Goal: Task Accomplishment & Management: Complete application form

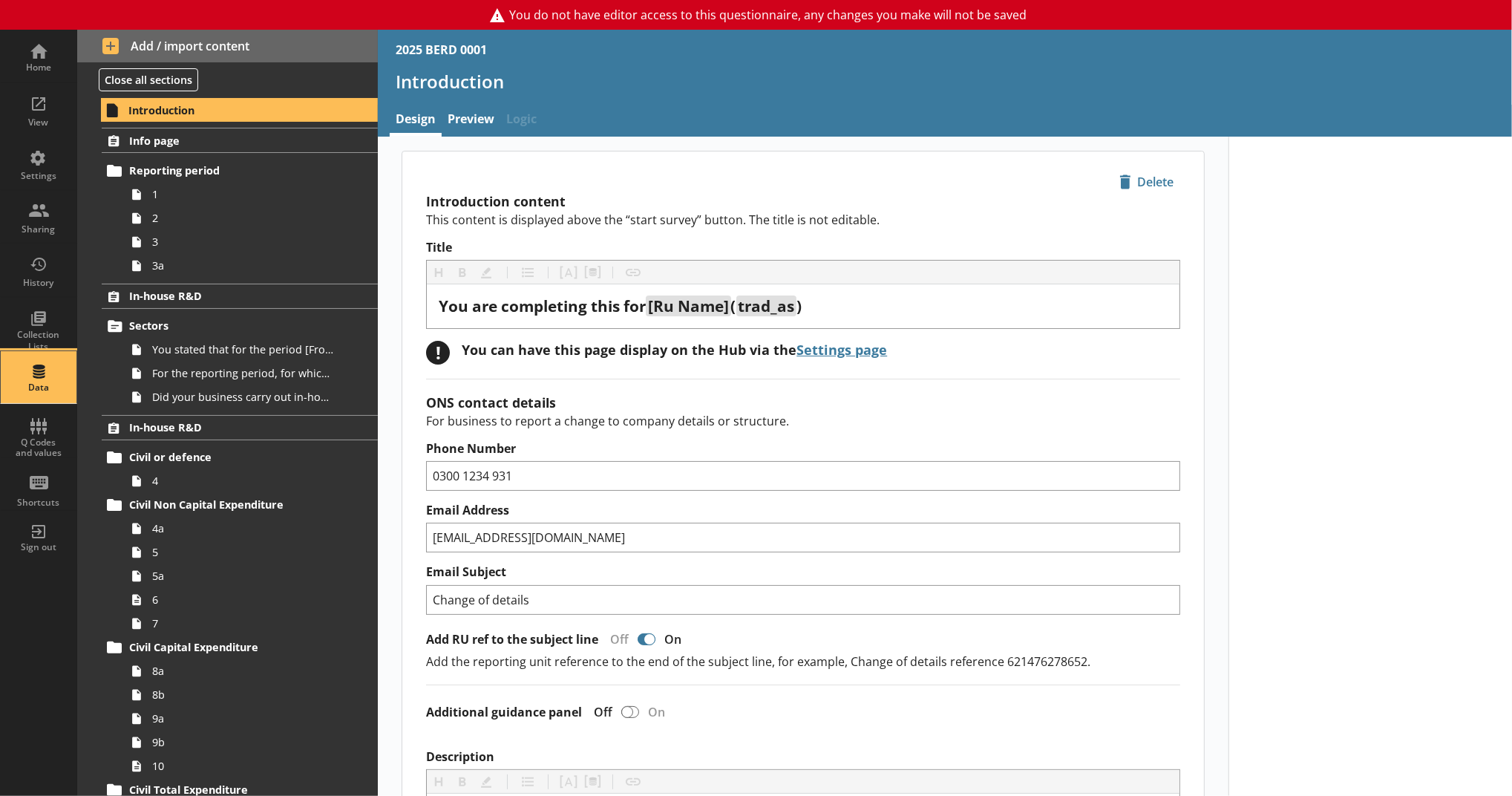
click at [53, 388] on div "Data" at bounding box center [39, 388] width 52 height 12
select select "Text_Optional"
select select "Date"
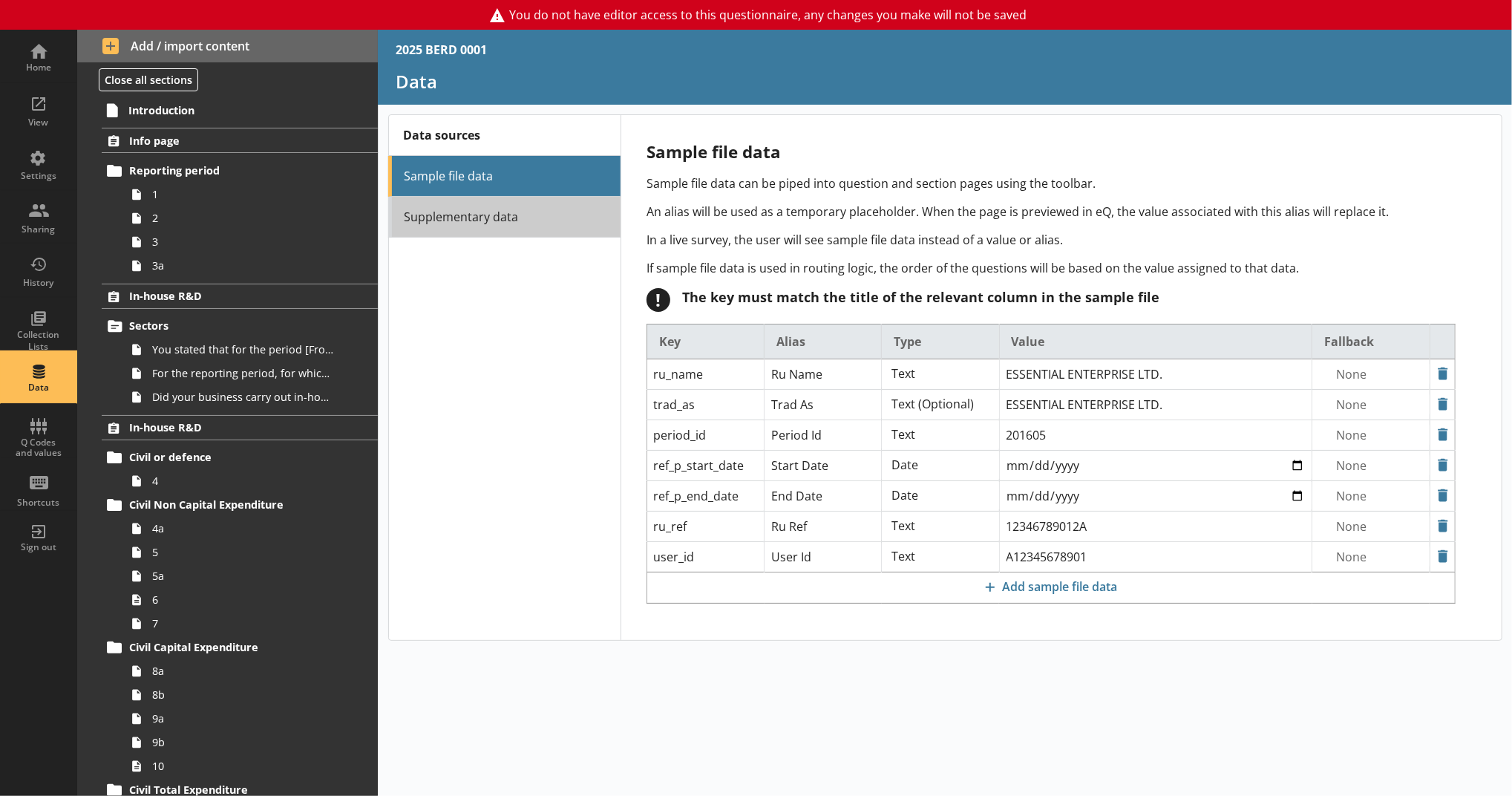
click at [549, 226] on link "Supplementary data" at bounding box center [504, 217] width 232 height 41
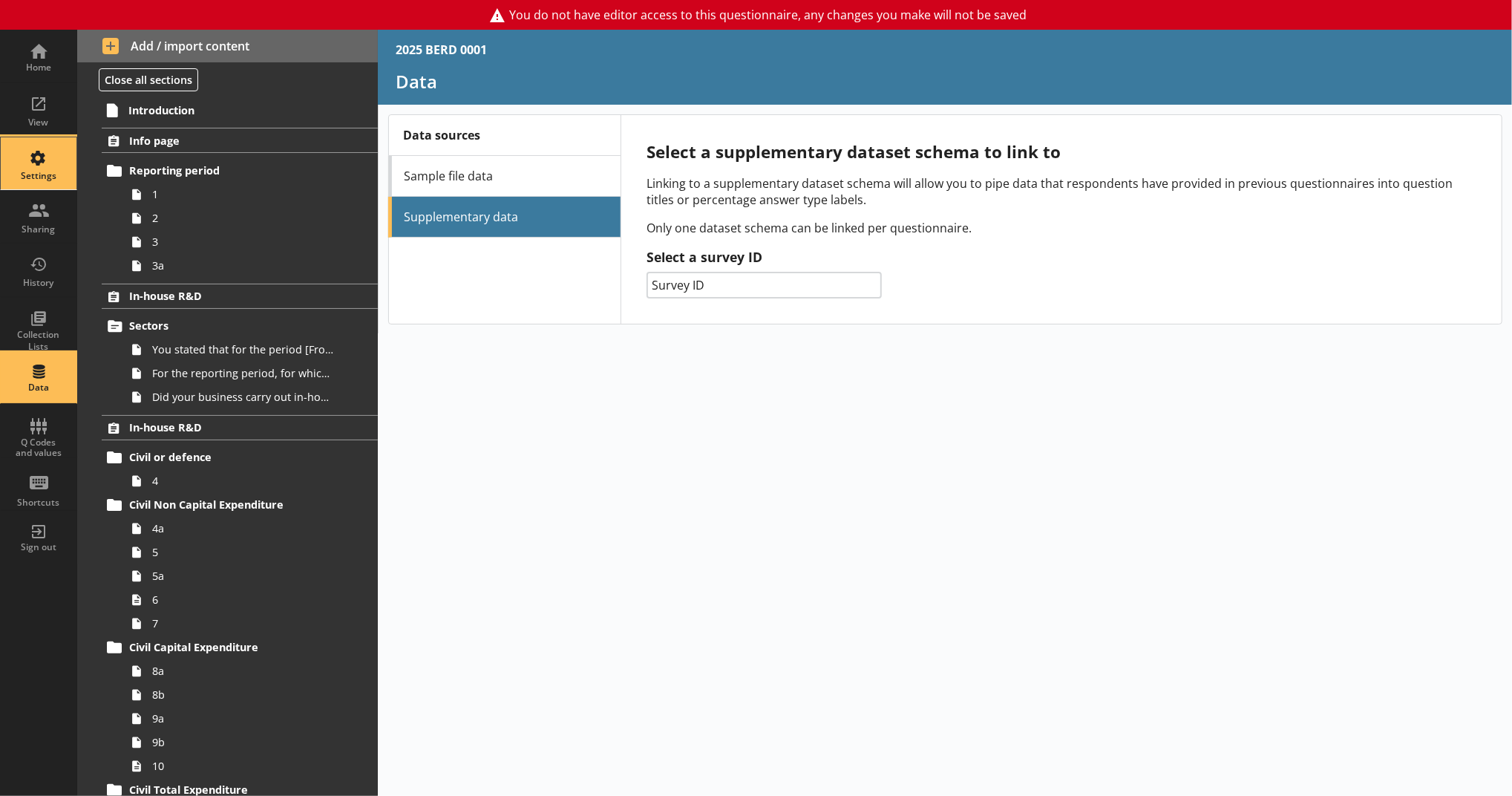
click at [42, 174] on div "Settings" at bounding box center [39, 176] width 52 height 12
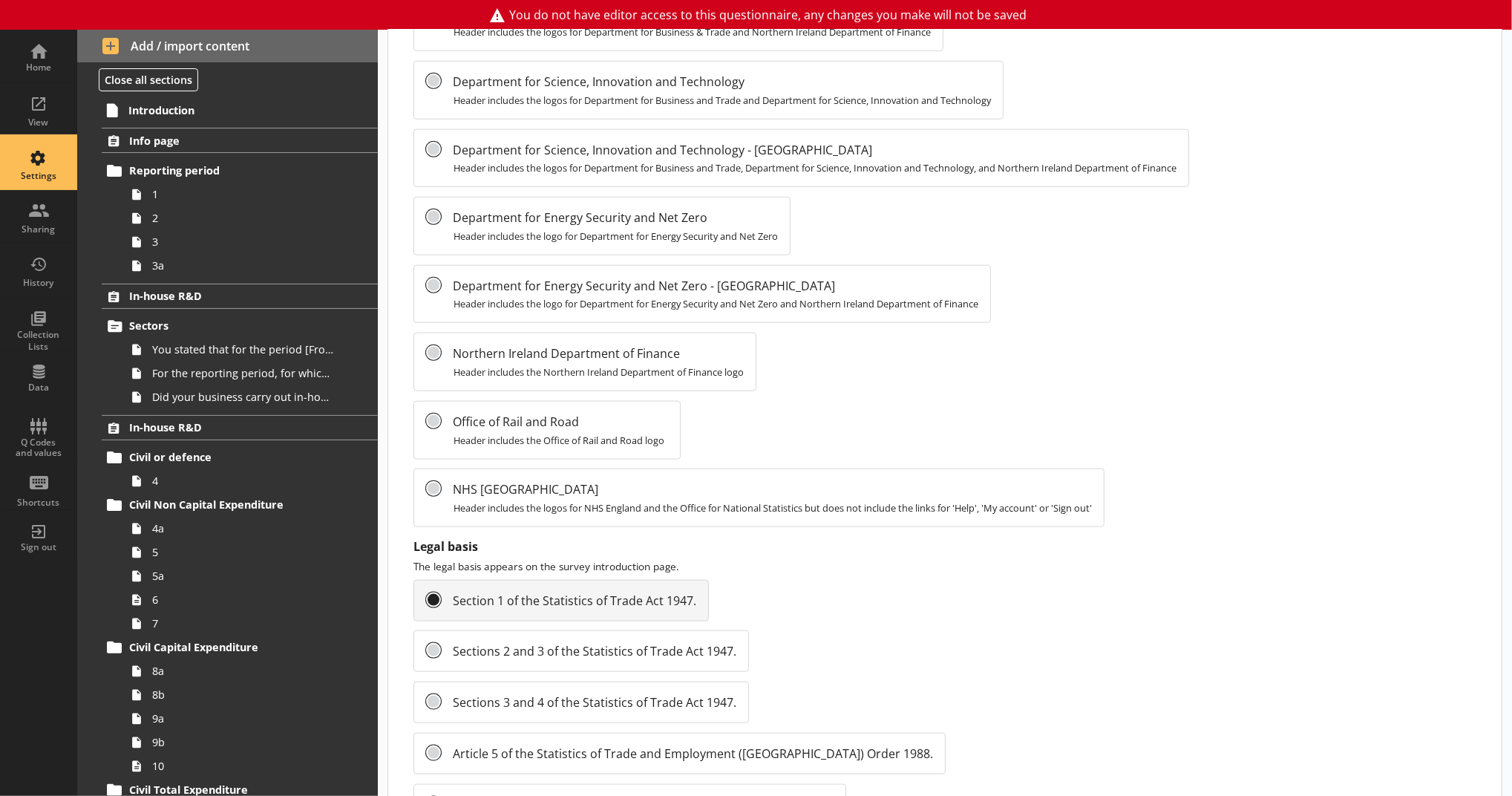
scroll to position [1450, 0]
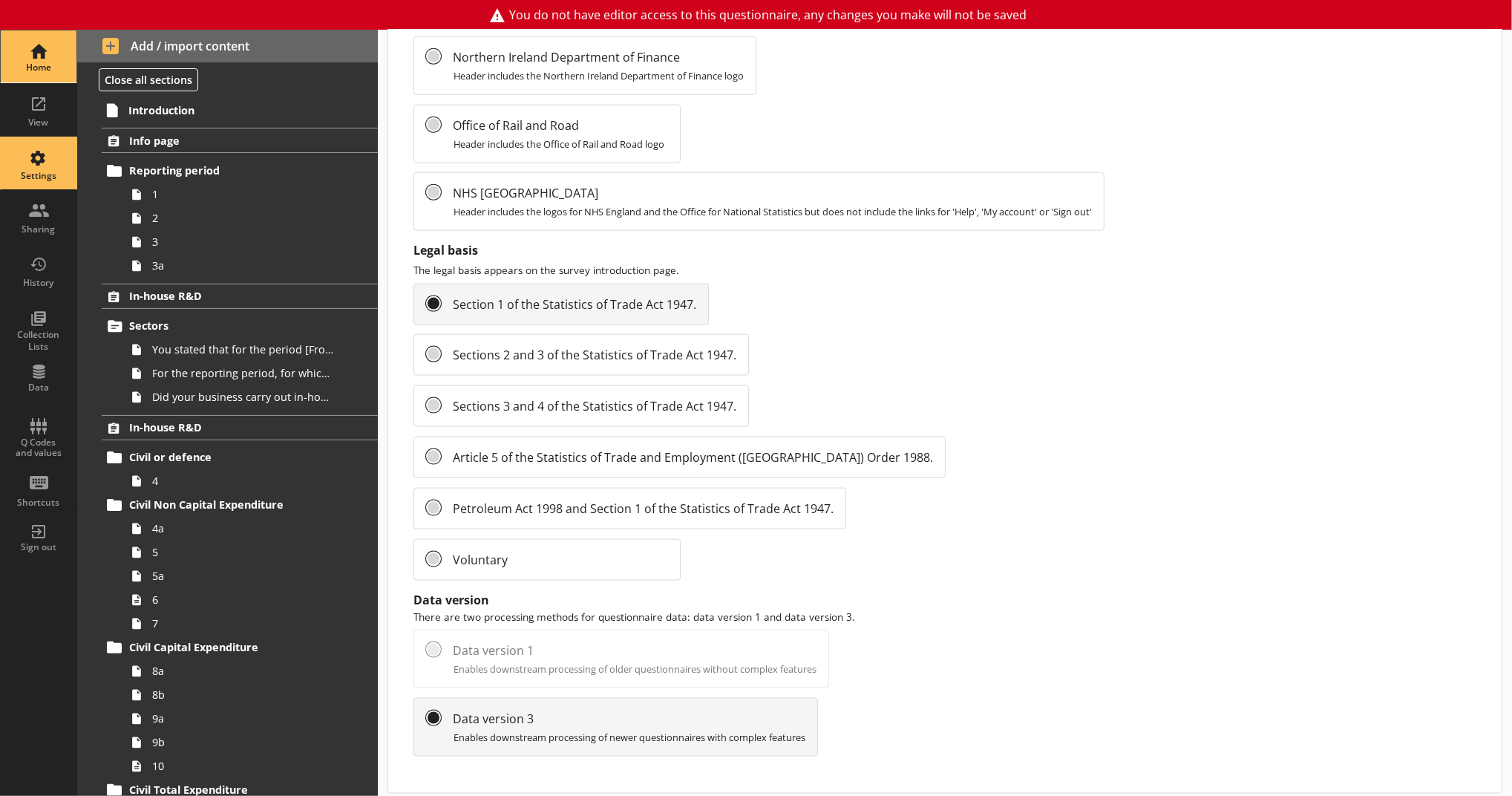
click at [33, 75] on div "Home" at bounding box center [39, 56] width 52 height 52
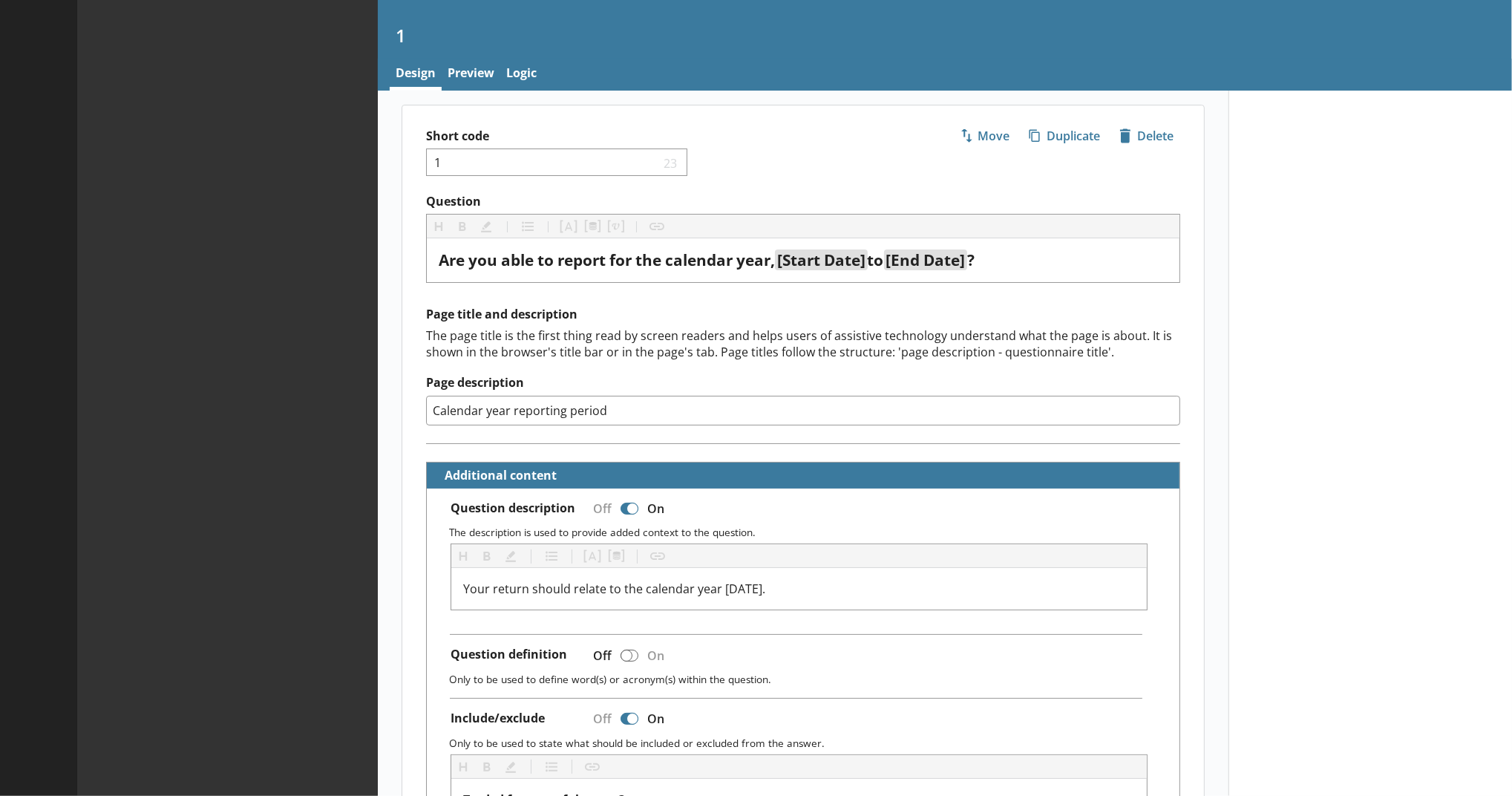
type textarea "x"
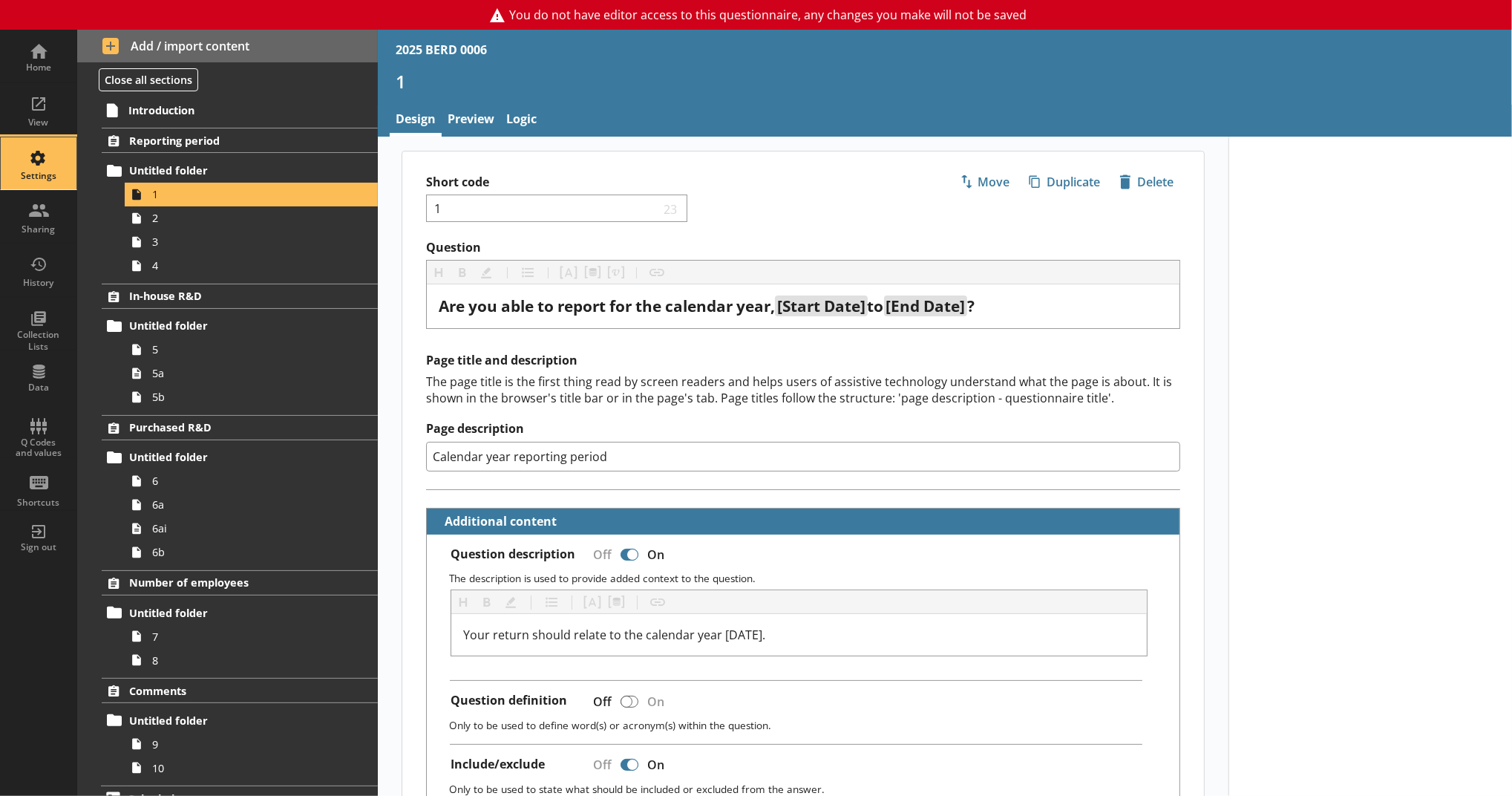
click at [52, 147] on div "Settings" at bounding box center [39, 163] width 52 height 52
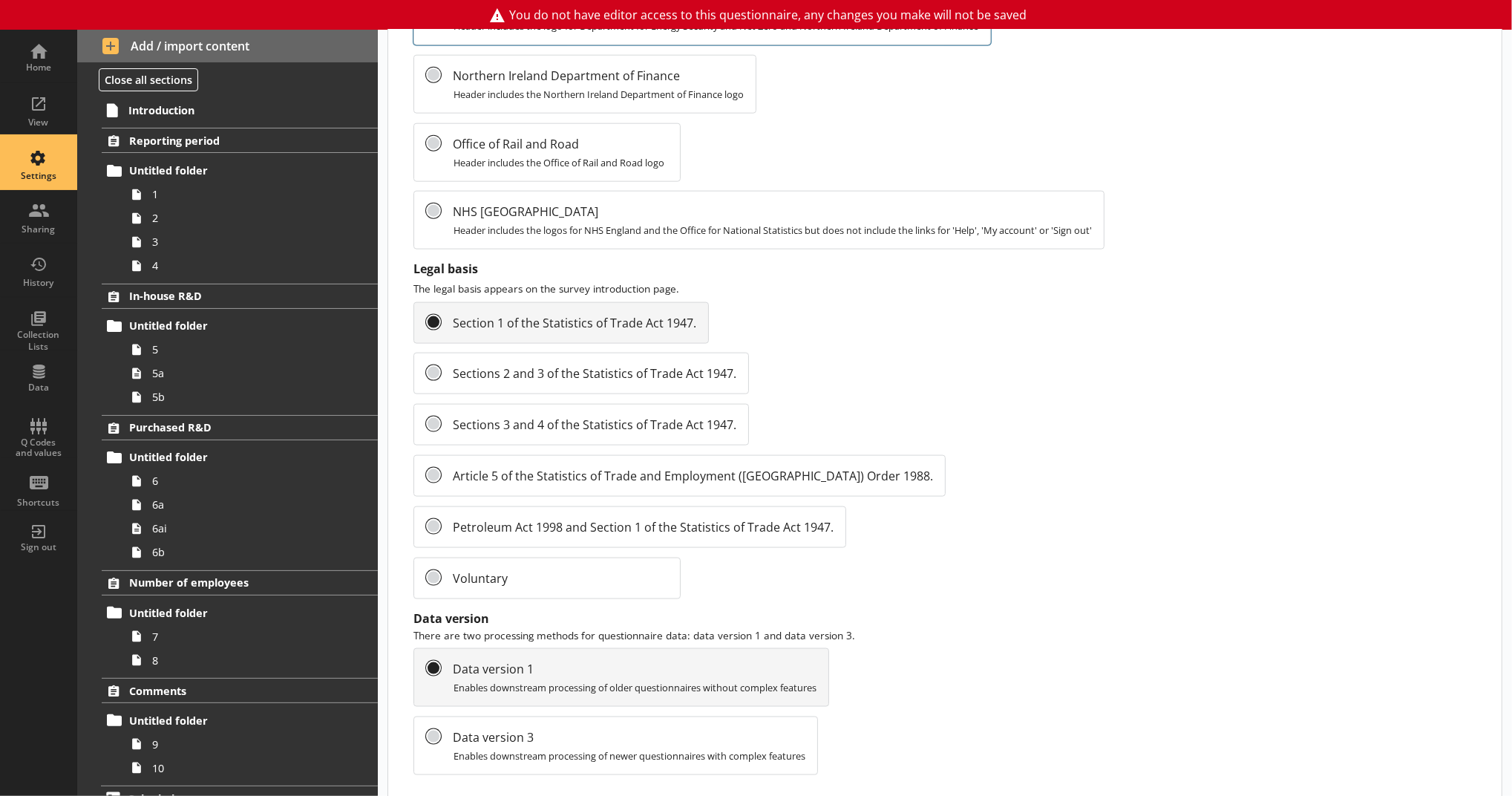
scroll to position [1450, 0]
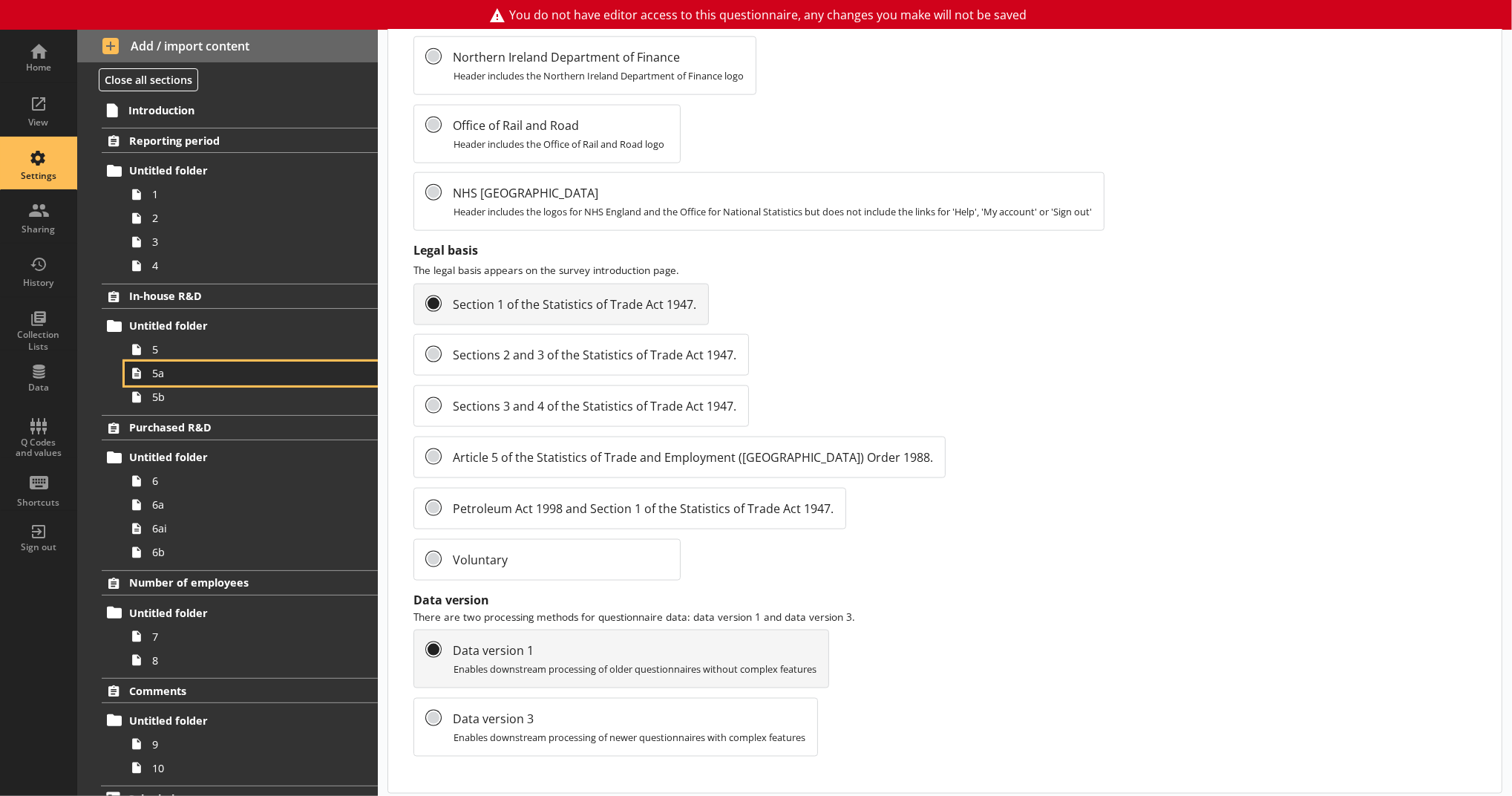
click at [228, 377] on span "5a" at bounding box center [243, 373] width 182 height 15
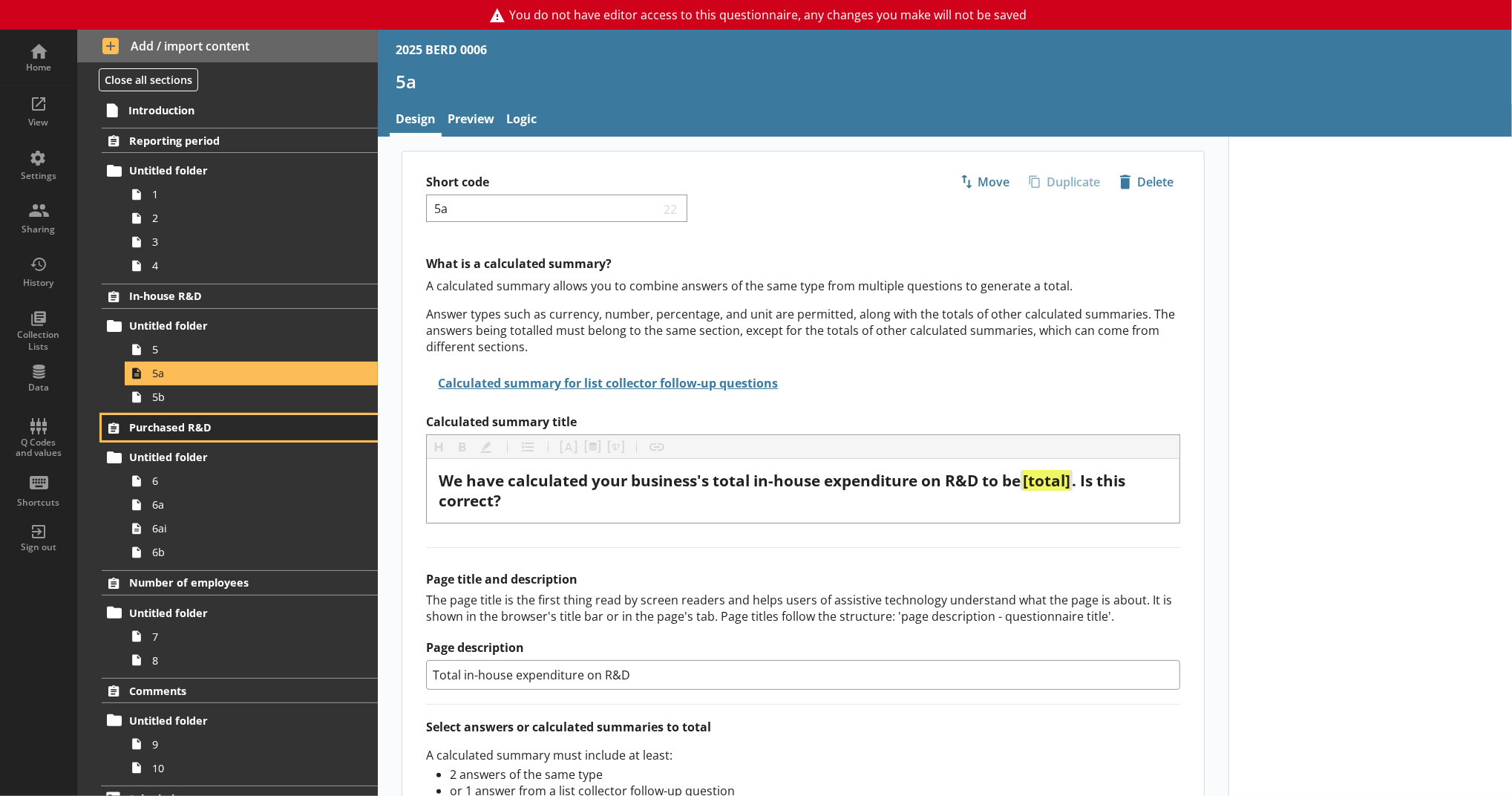
click at [244, 432] on span "Purchased R&D" at bounding box center [228, 427] width 199 height 15
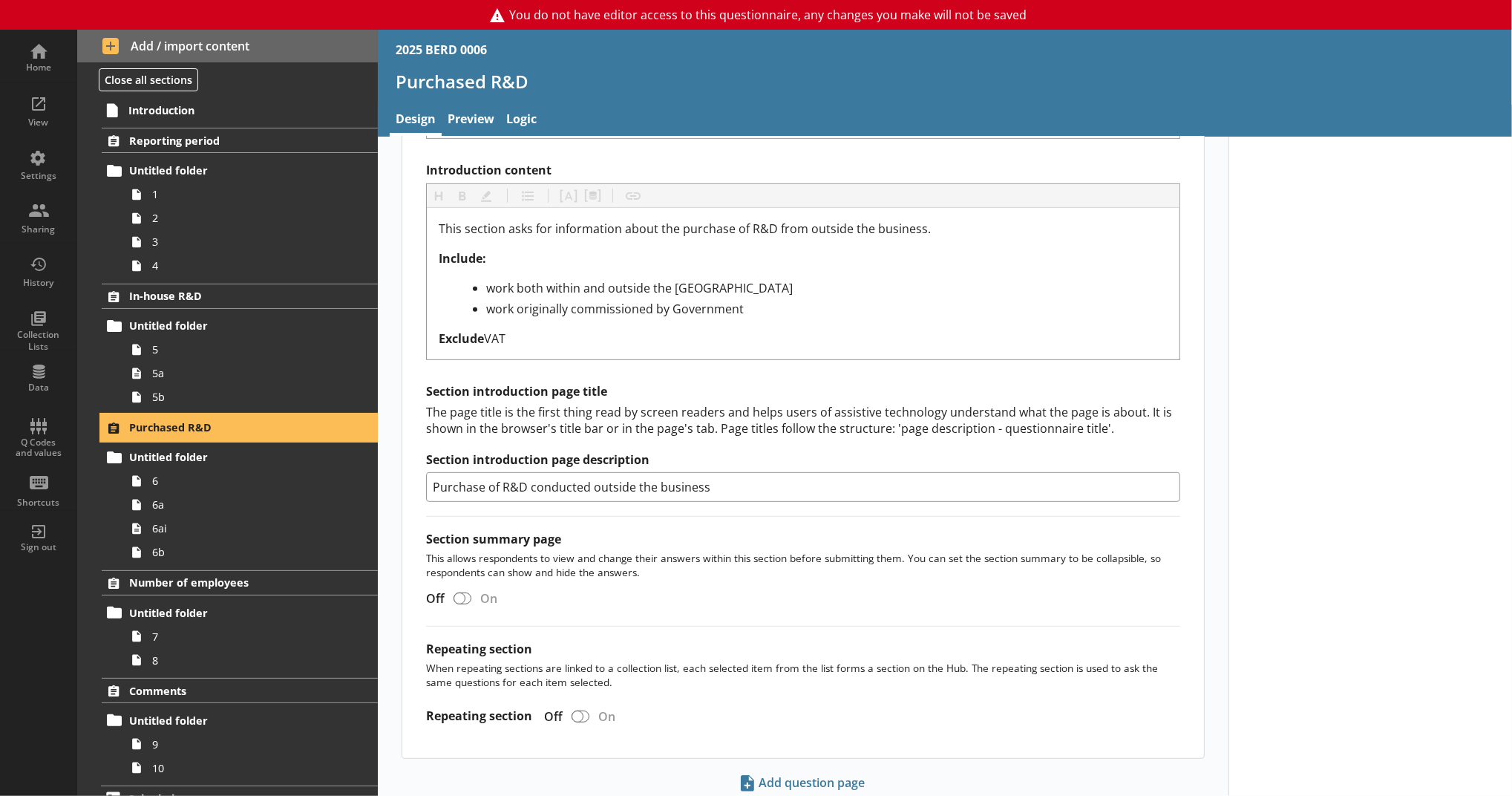
scroll to position [478, 0]
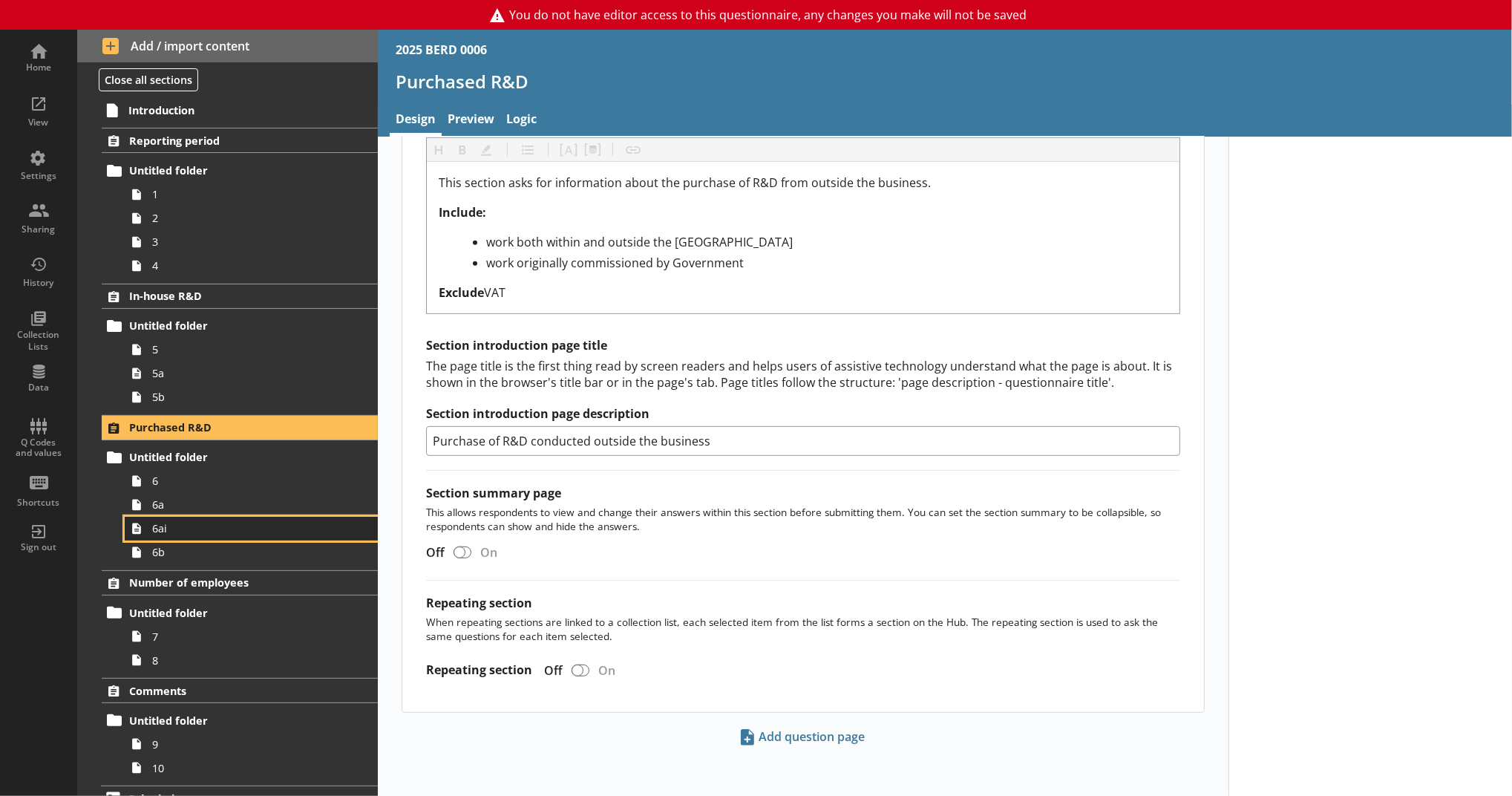
click at [135, 533] on icon at bounding box center [136, 529] width 9 height 11
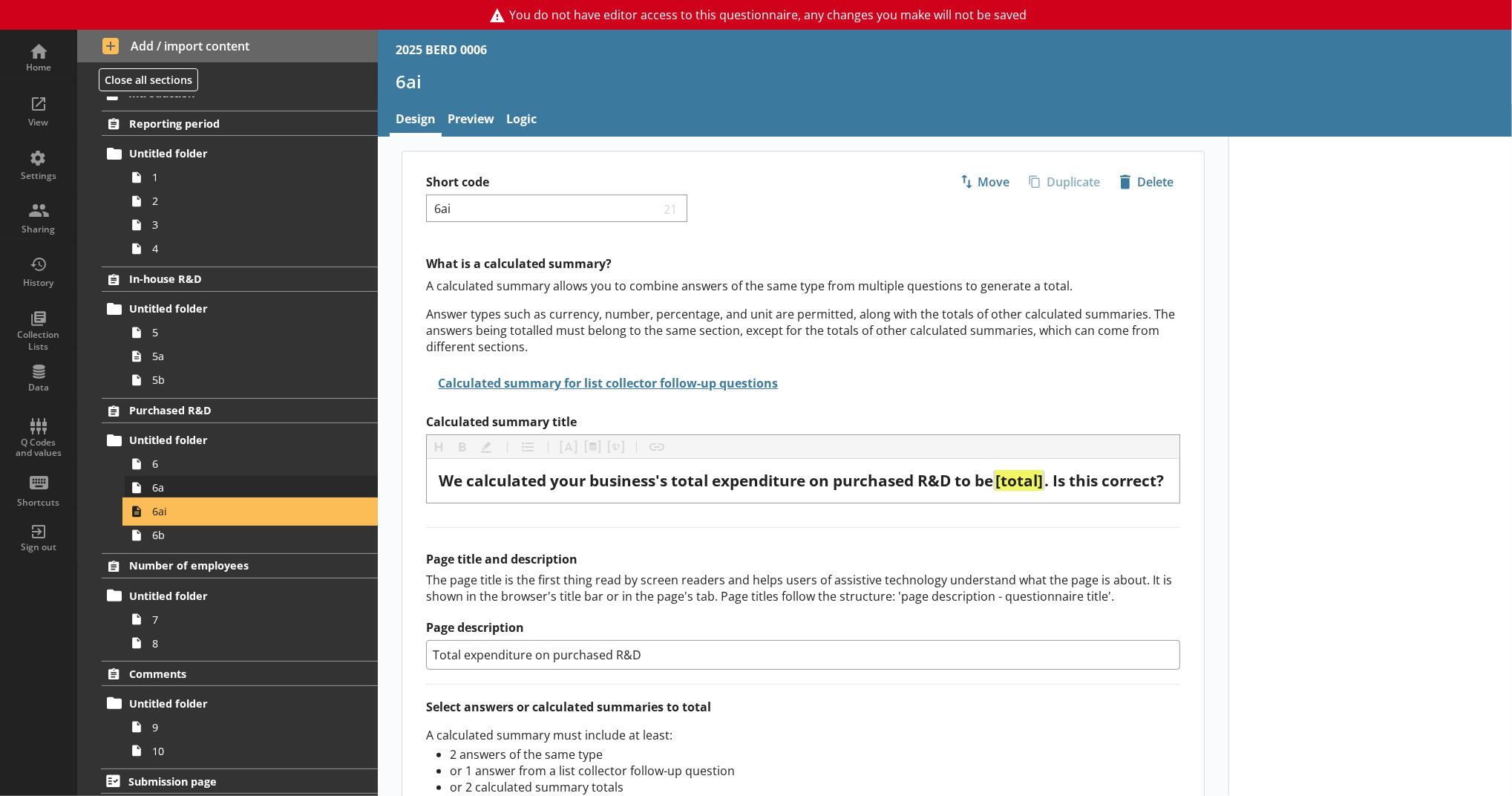
scroll to position [21, 0]
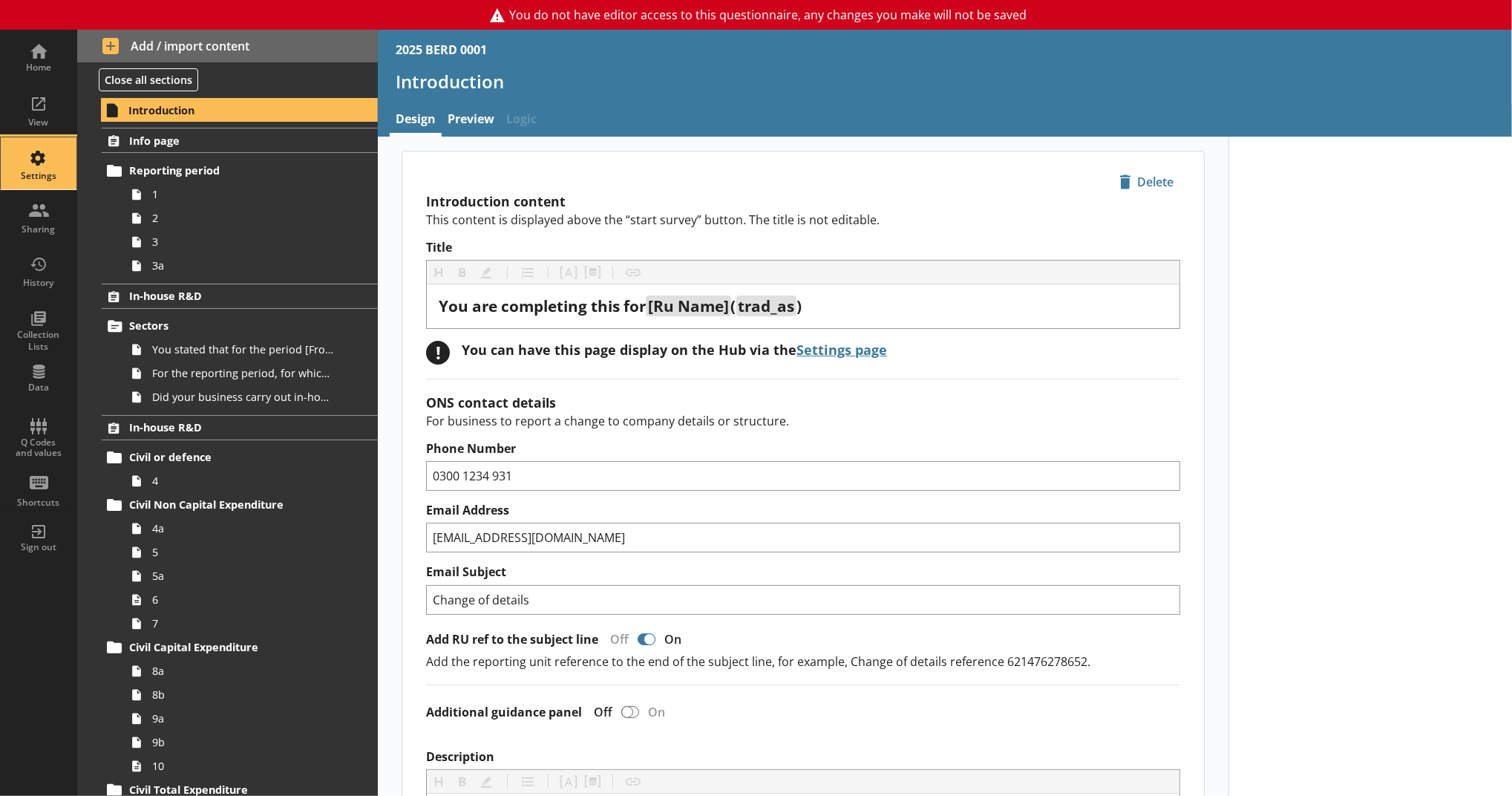
click at [60, 155] on div "Settings" at bounding box center [39, 163] width 52 height 52
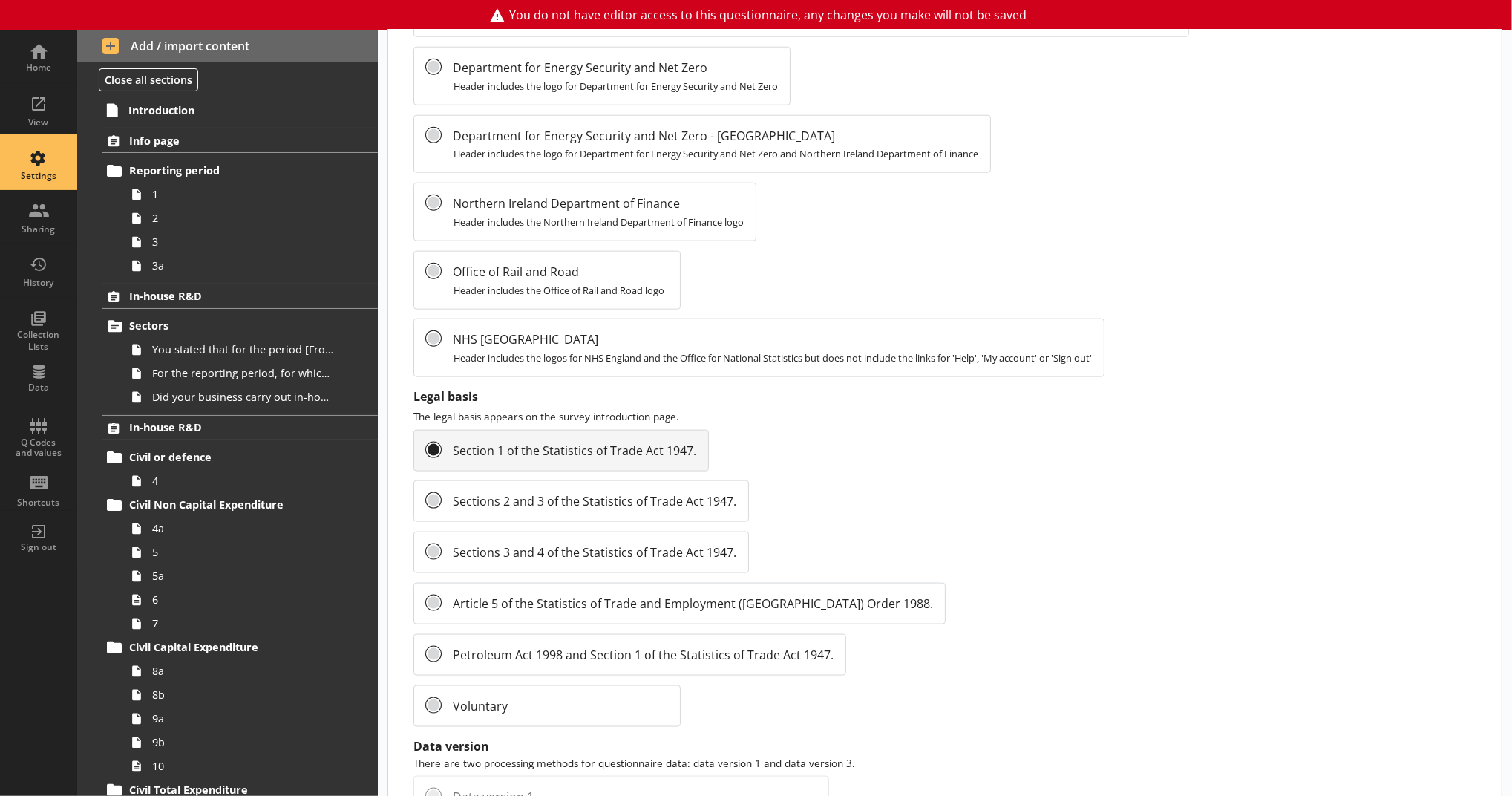
scroll to position [1450, 0]
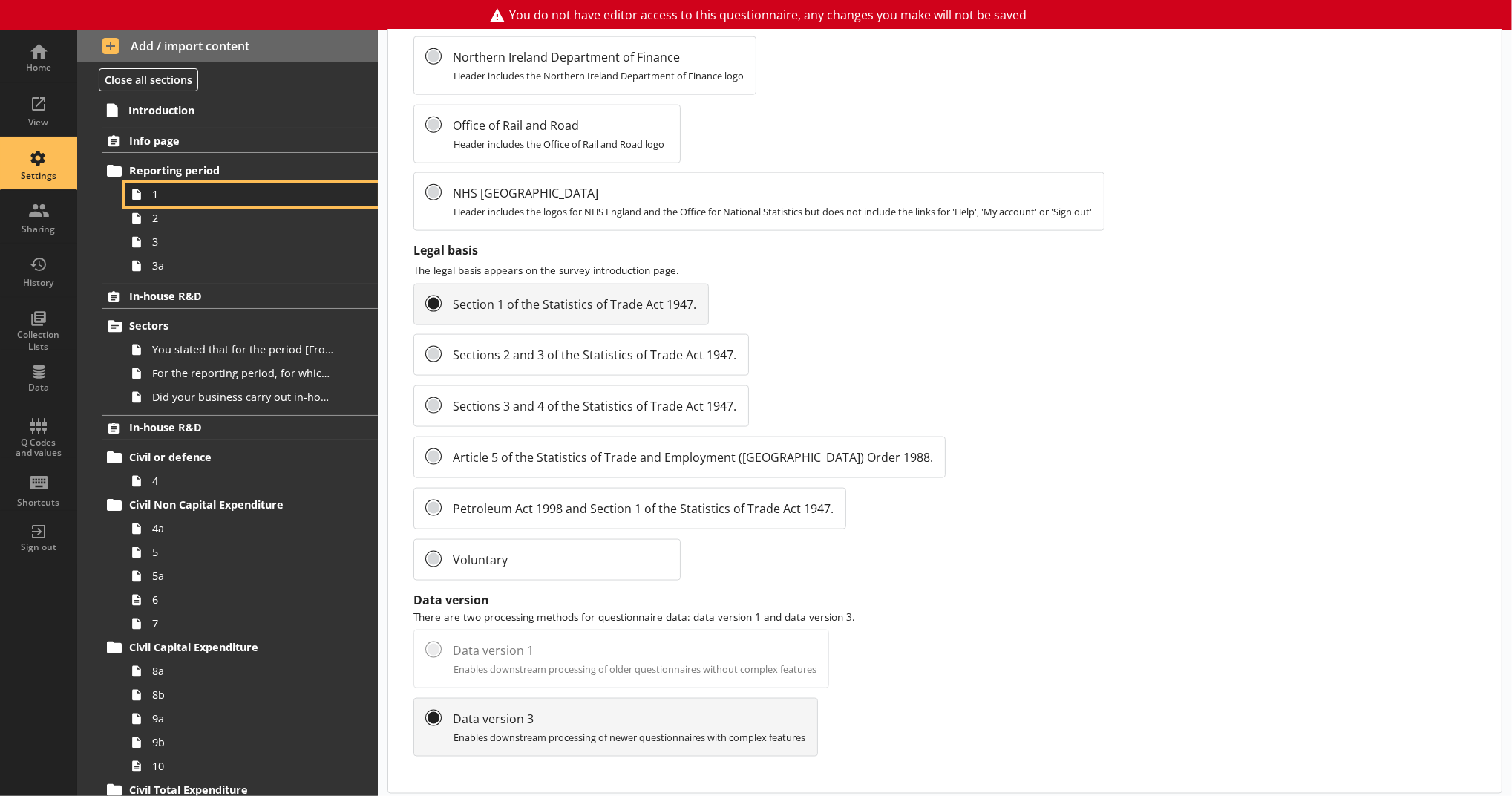
click at [254, 193] on span "1" at bounding box center [243, 194] width 182 height 15
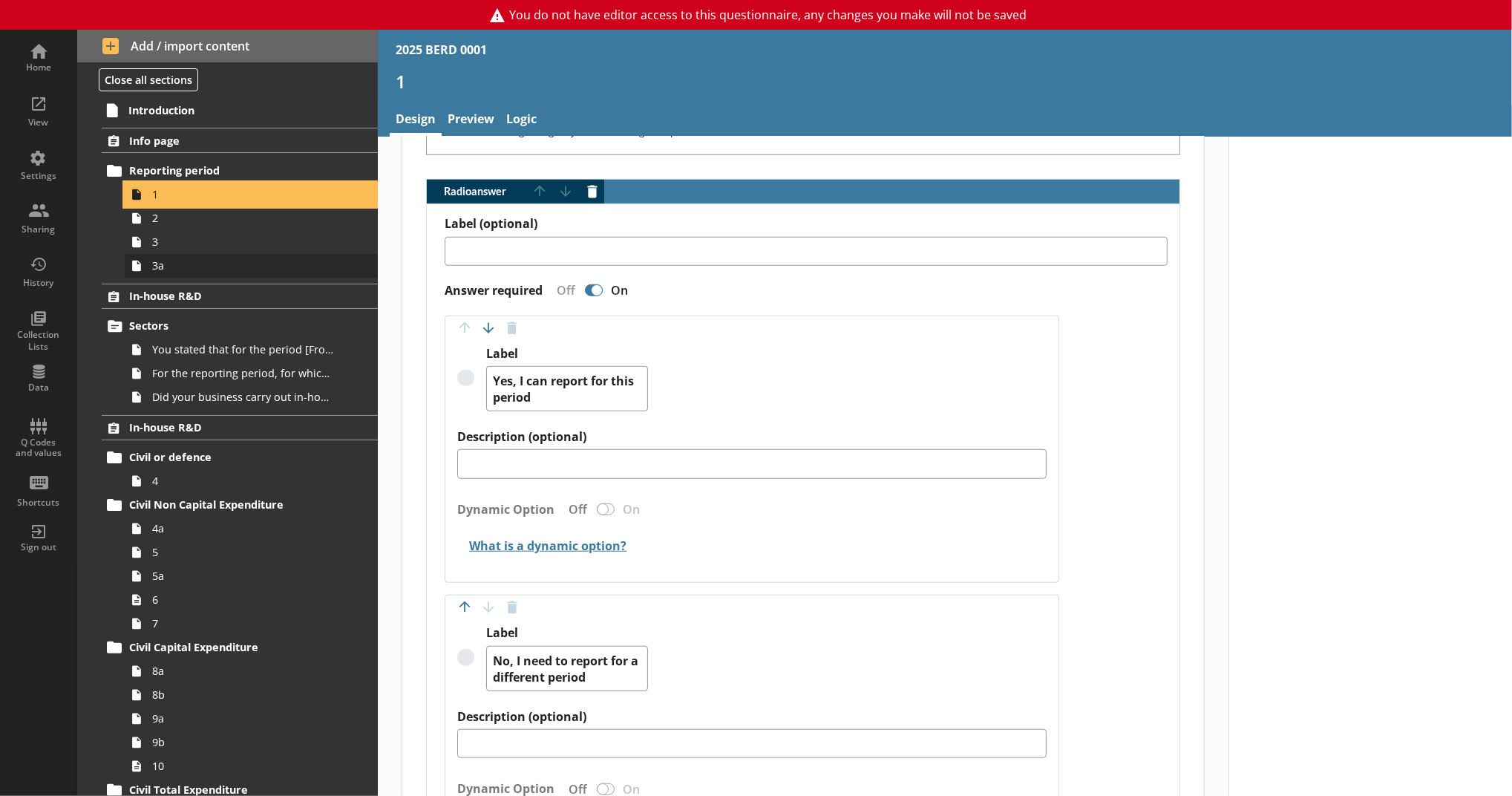
scroll to position [856, 0]
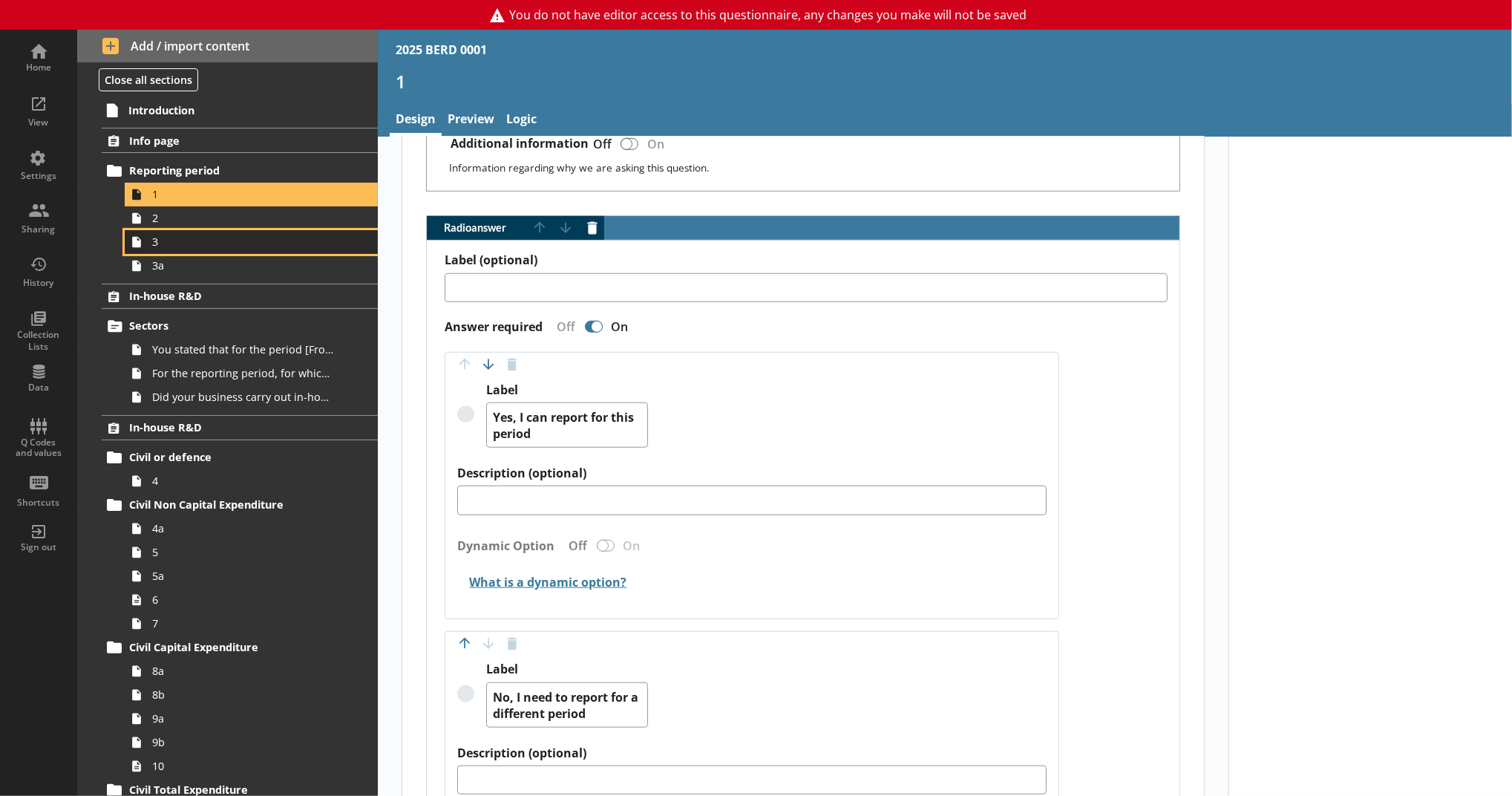
click at [241, 234] on span "3" at bounding box center [243, 242] width 182 height 15
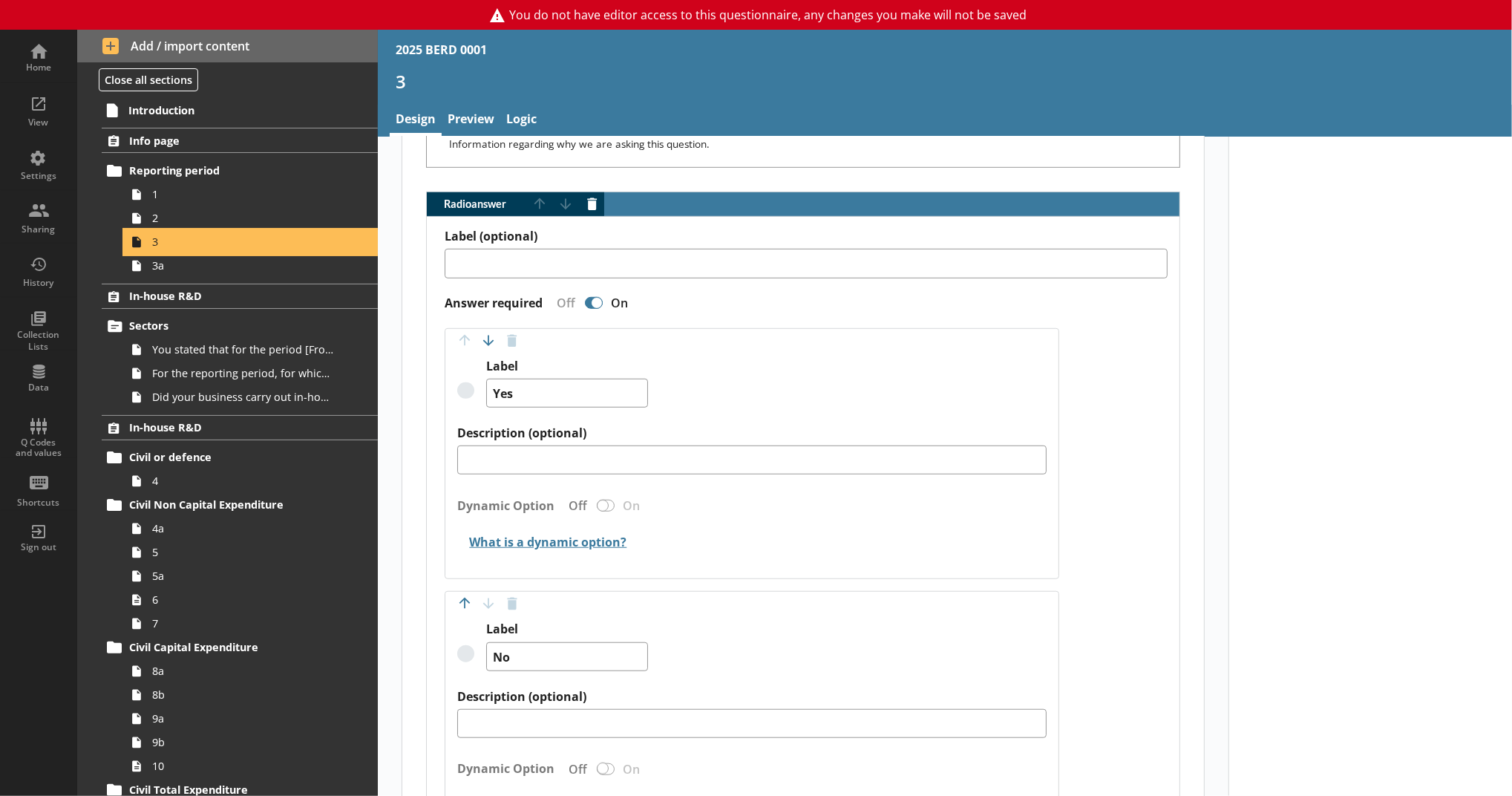
scroll to position [989, 0]
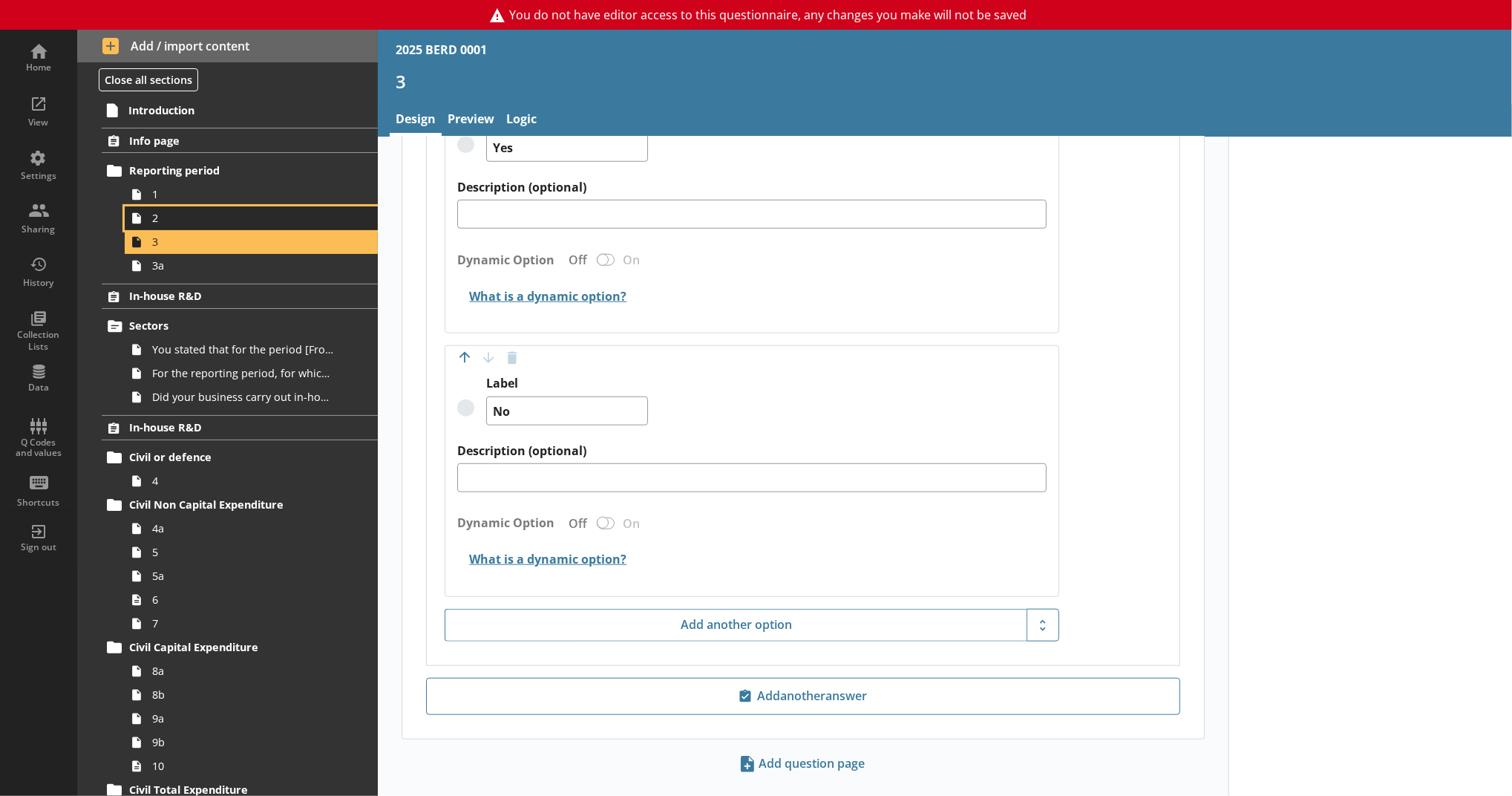
click at [176, 213] on span "2" at bounding box center [243, 218] width 182 height 15
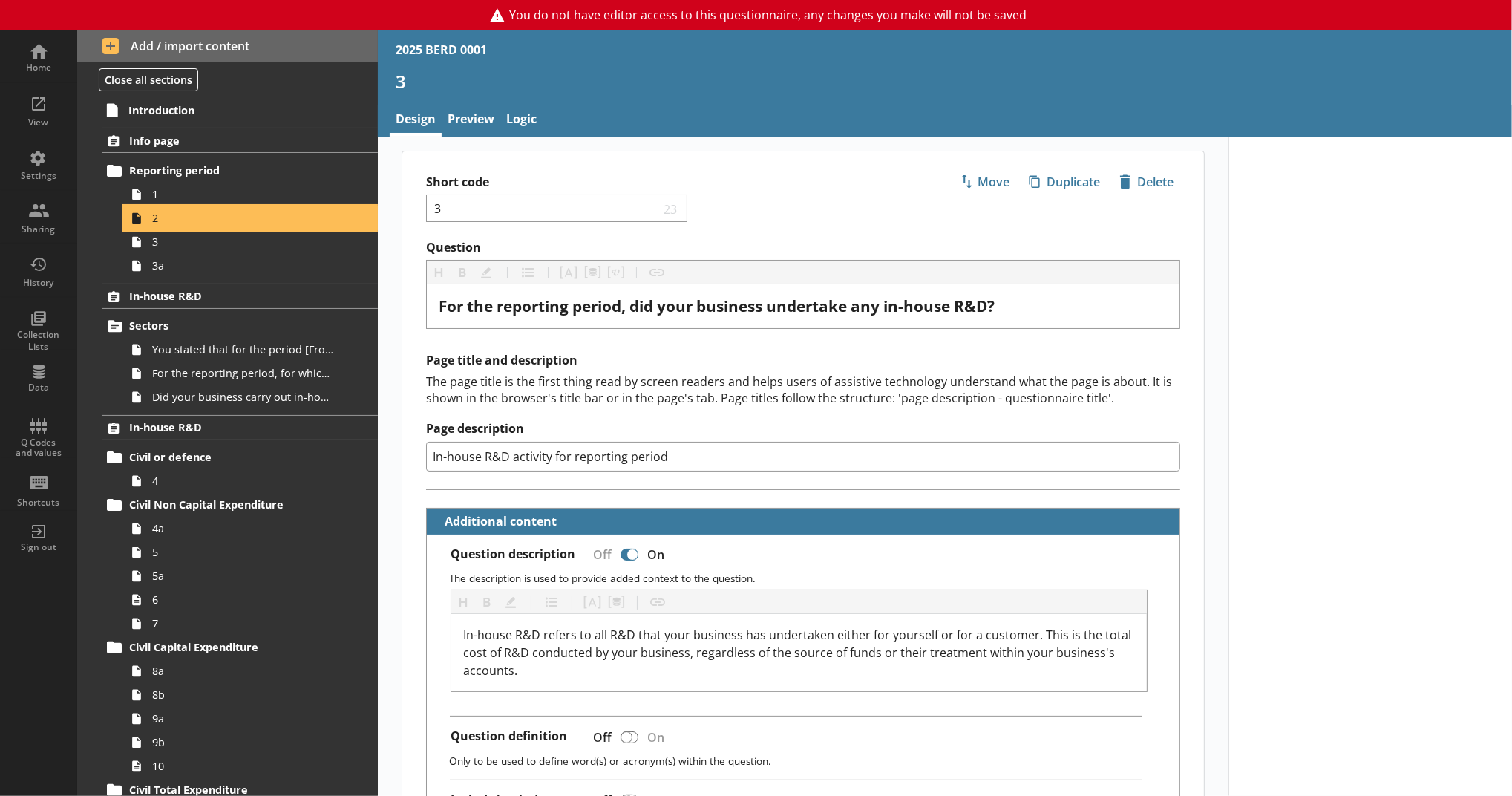
type textarea "x"
select select "ref_p_end_date"
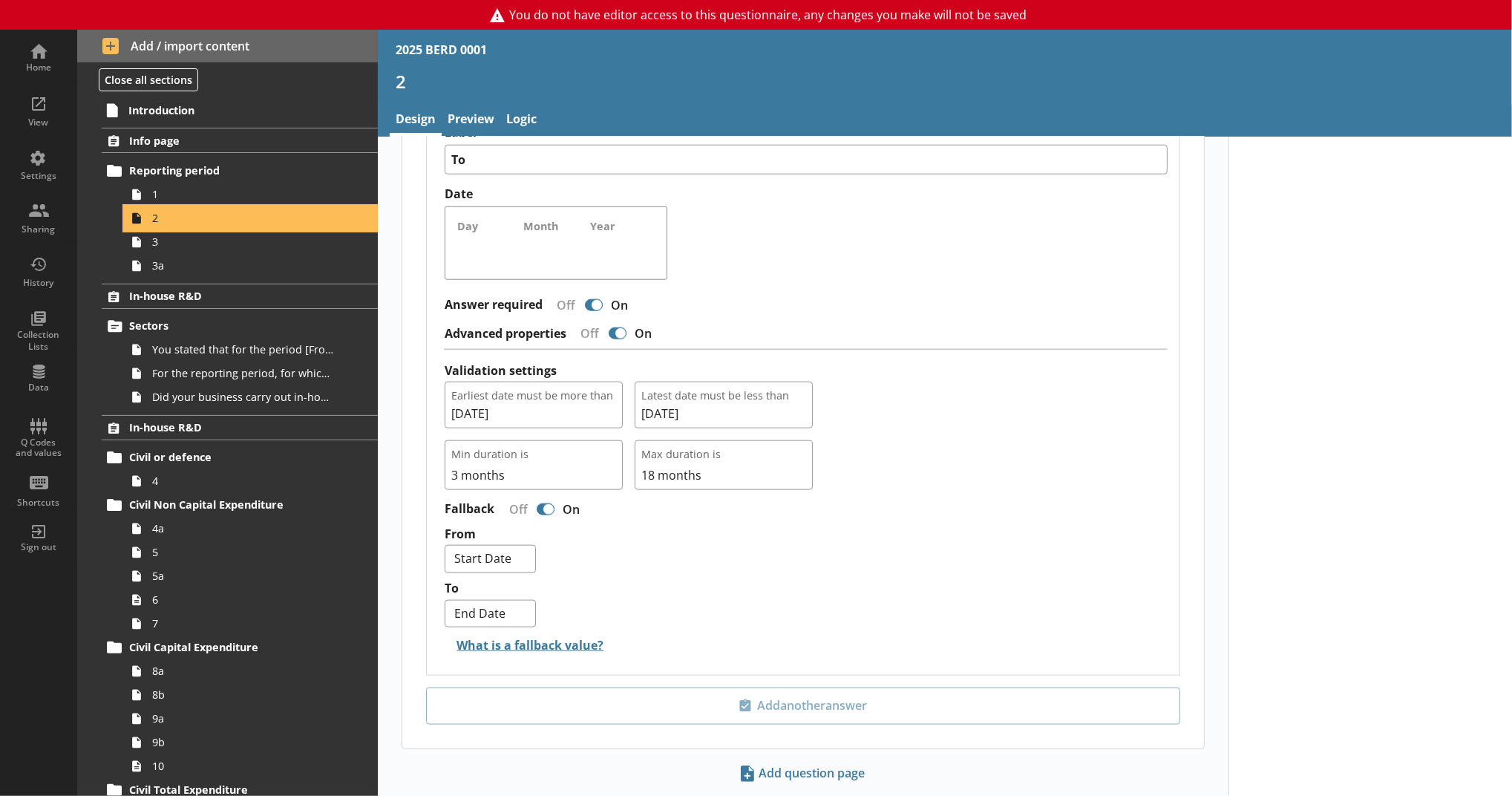
scroll to position [1302, 0]
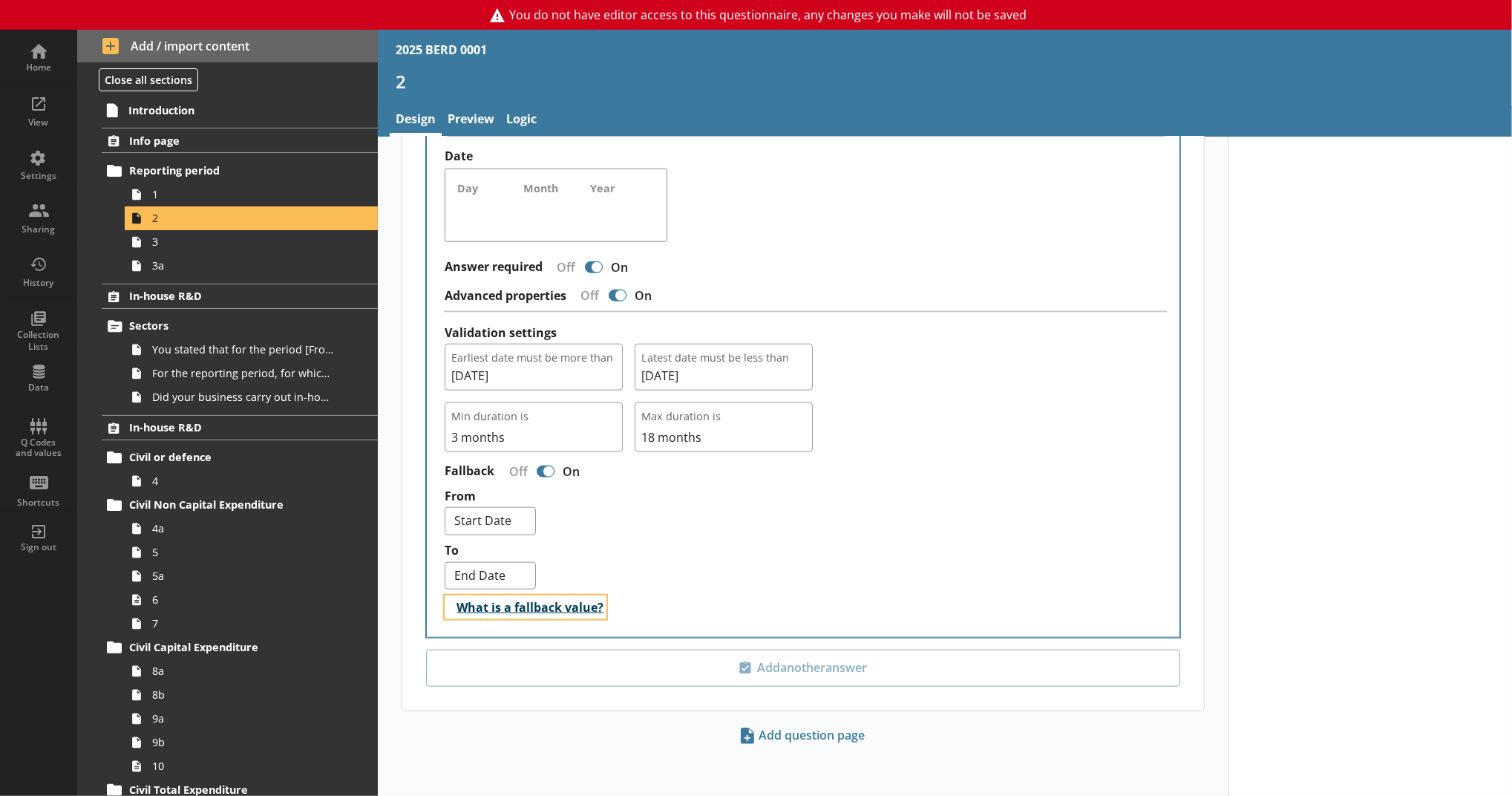
click at [523, 602] on button "What is a fallback value?" at bounding box center [525, 607] width 162 height 23
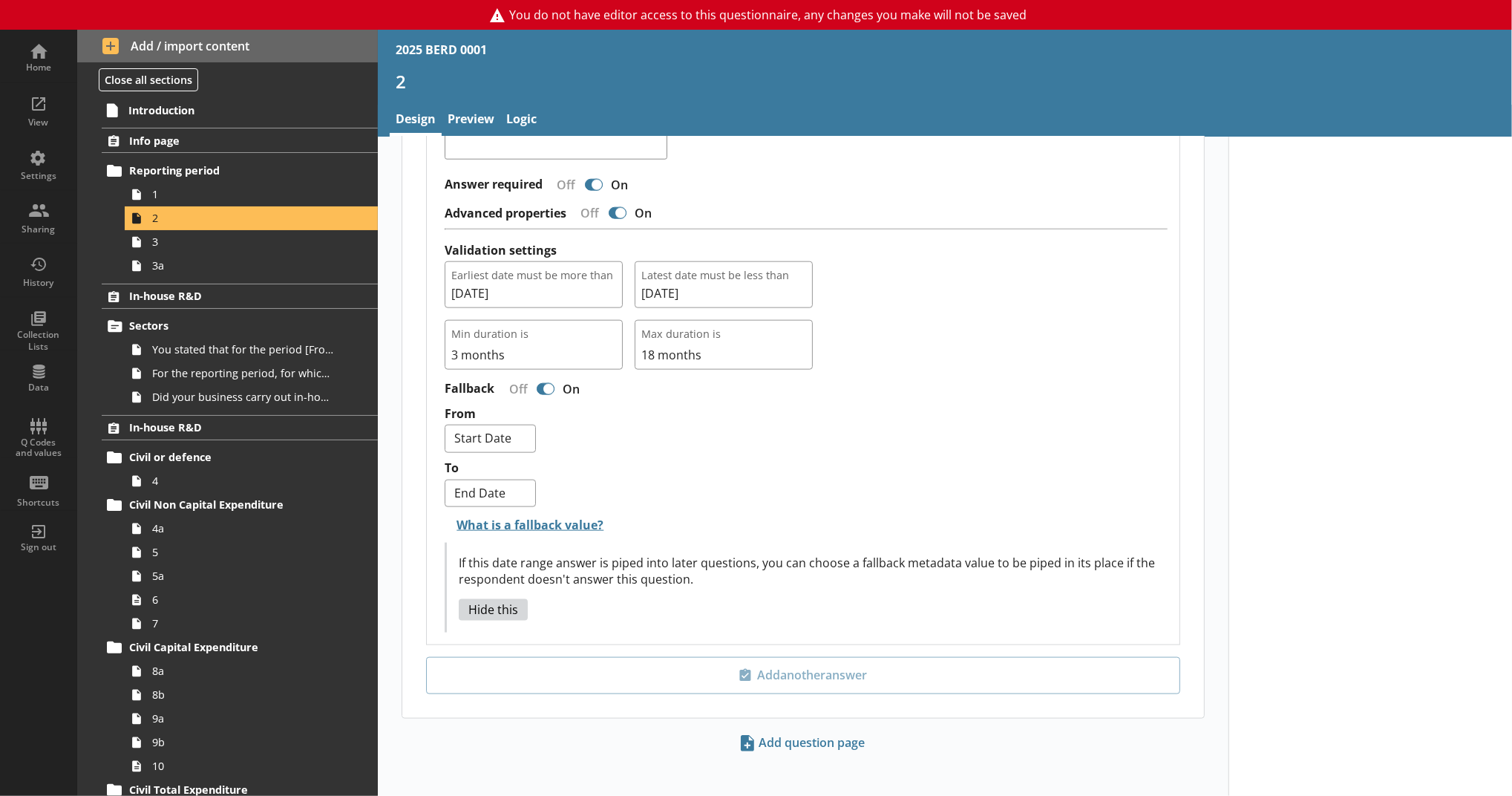
scroll to position [1391, 0]
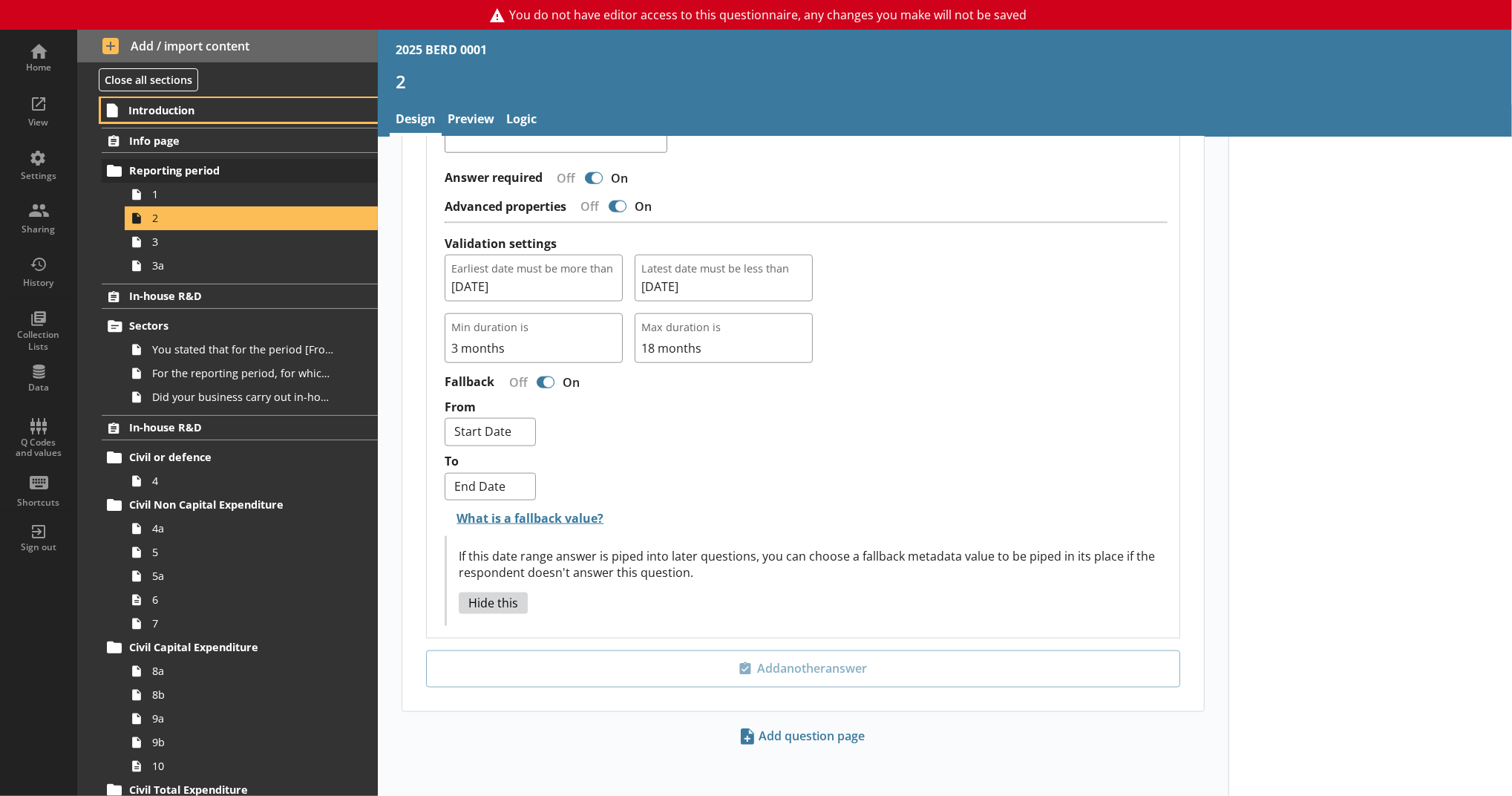
drag, startPoint x: 280, startPoint y: 118, endPoint x: 304, endPoint y: 162, distance: 50.1
click at [280, 118] on link "Introduction" at bounding box center [239, 110] width 277 height 23
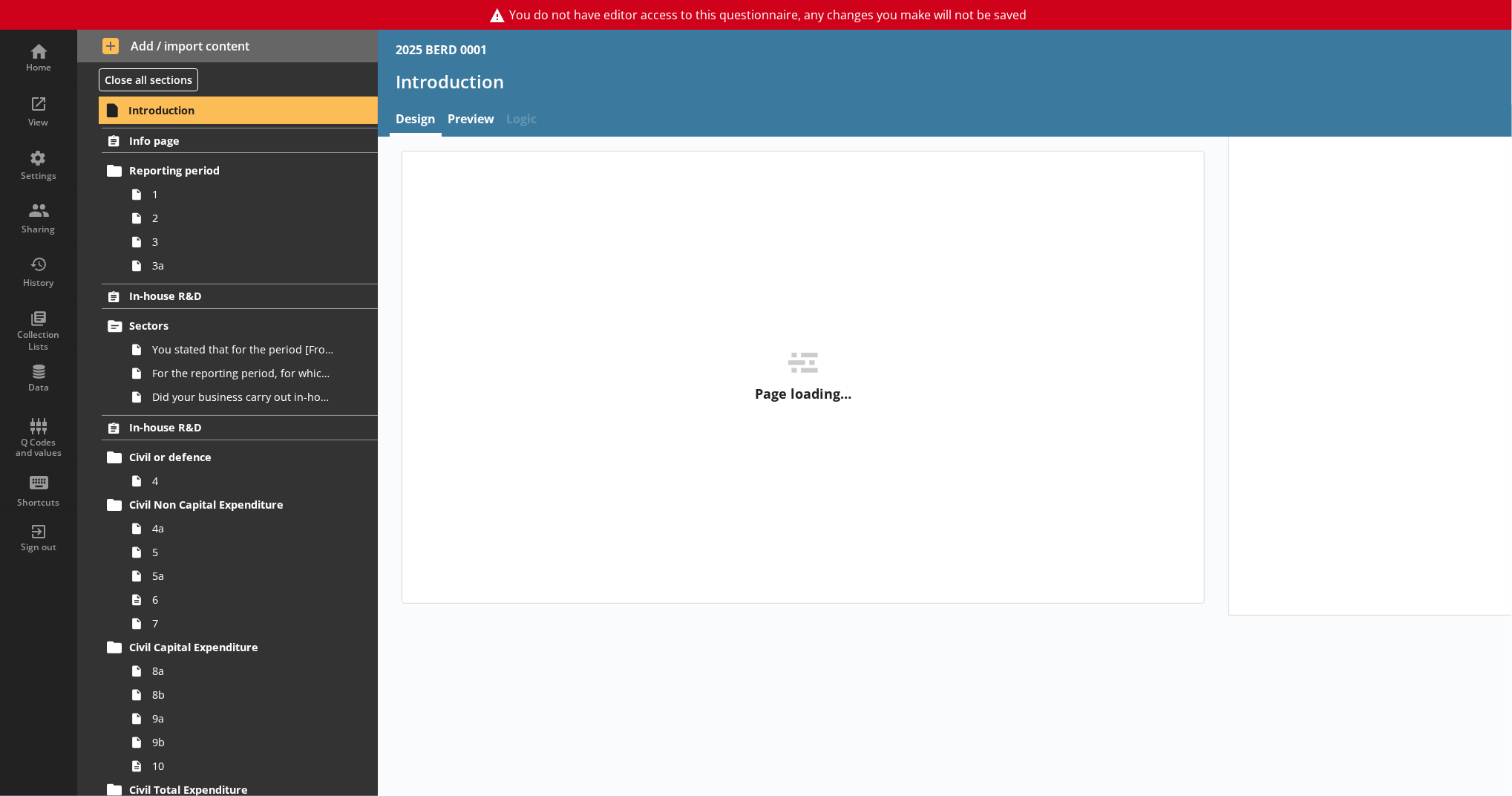
type textarea "x"
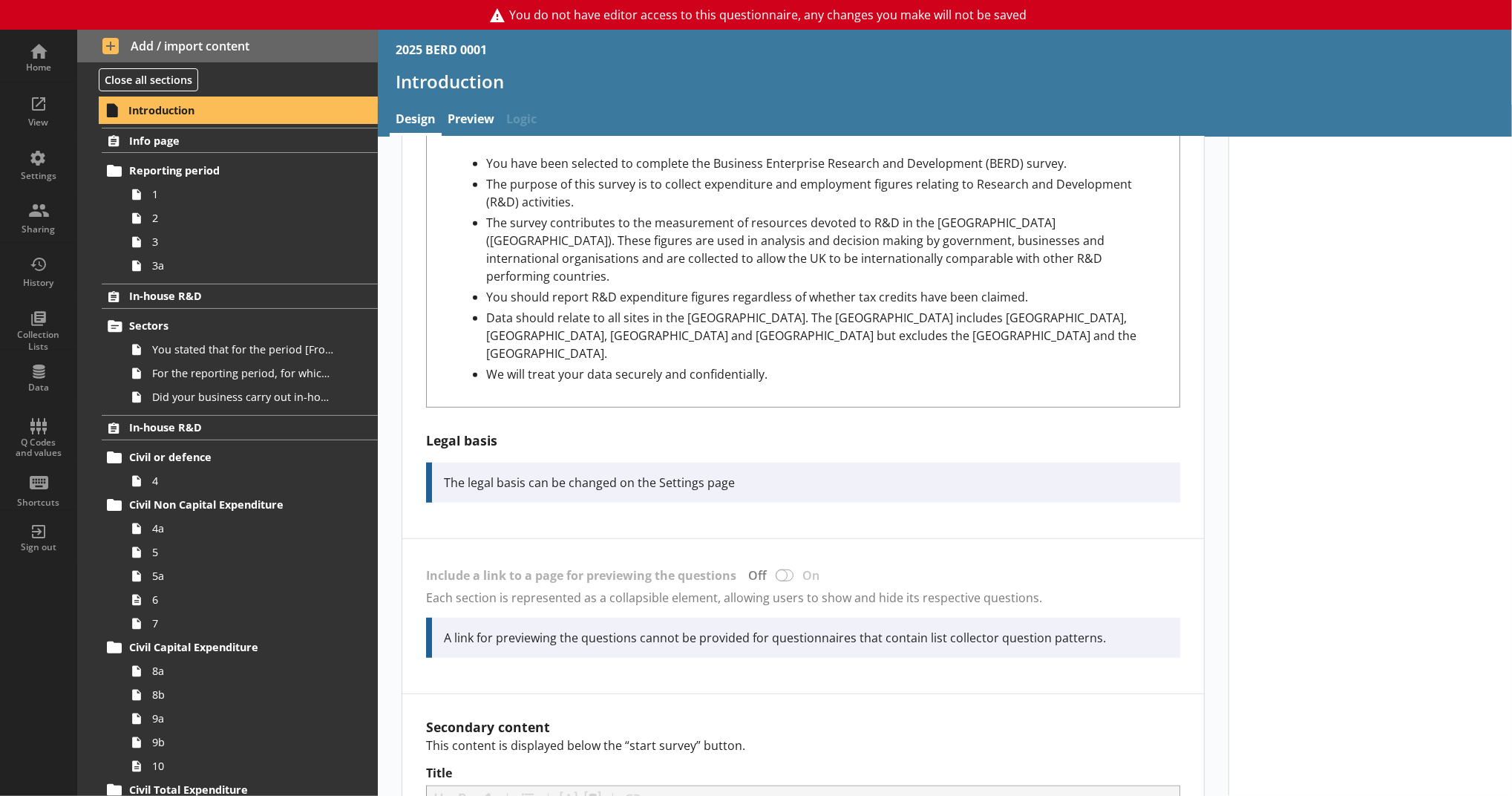
scroll to position [825, 0]
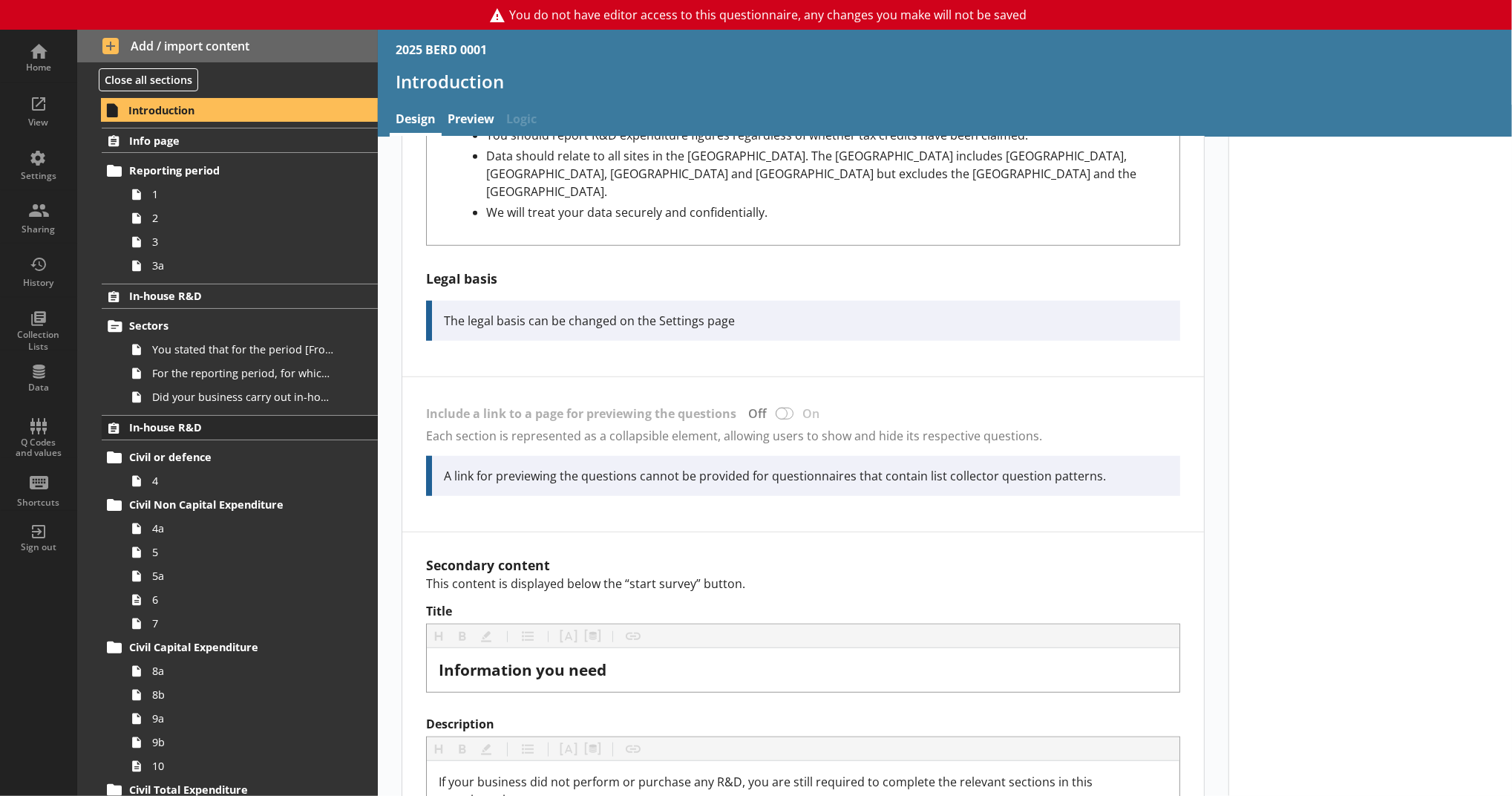
drag, startPoint x: 347, startPoint y: 413, endPoint x: 349, endPoint y: 423, distance: 10.2
click at [351, 425] on link "In-house R&D" at bounding box center [239, 427] width 276 height 25
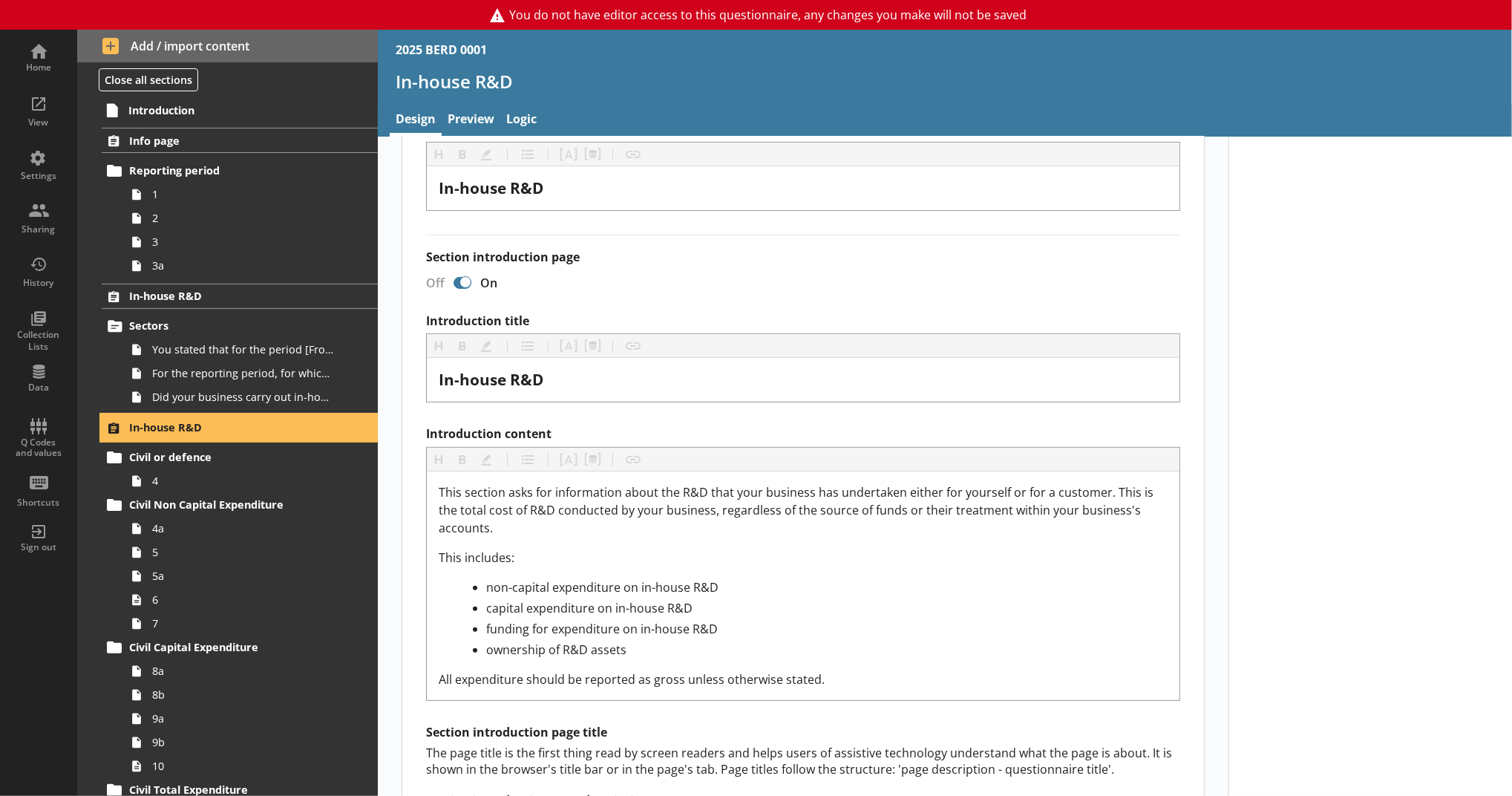
scroll to position [494, 0]
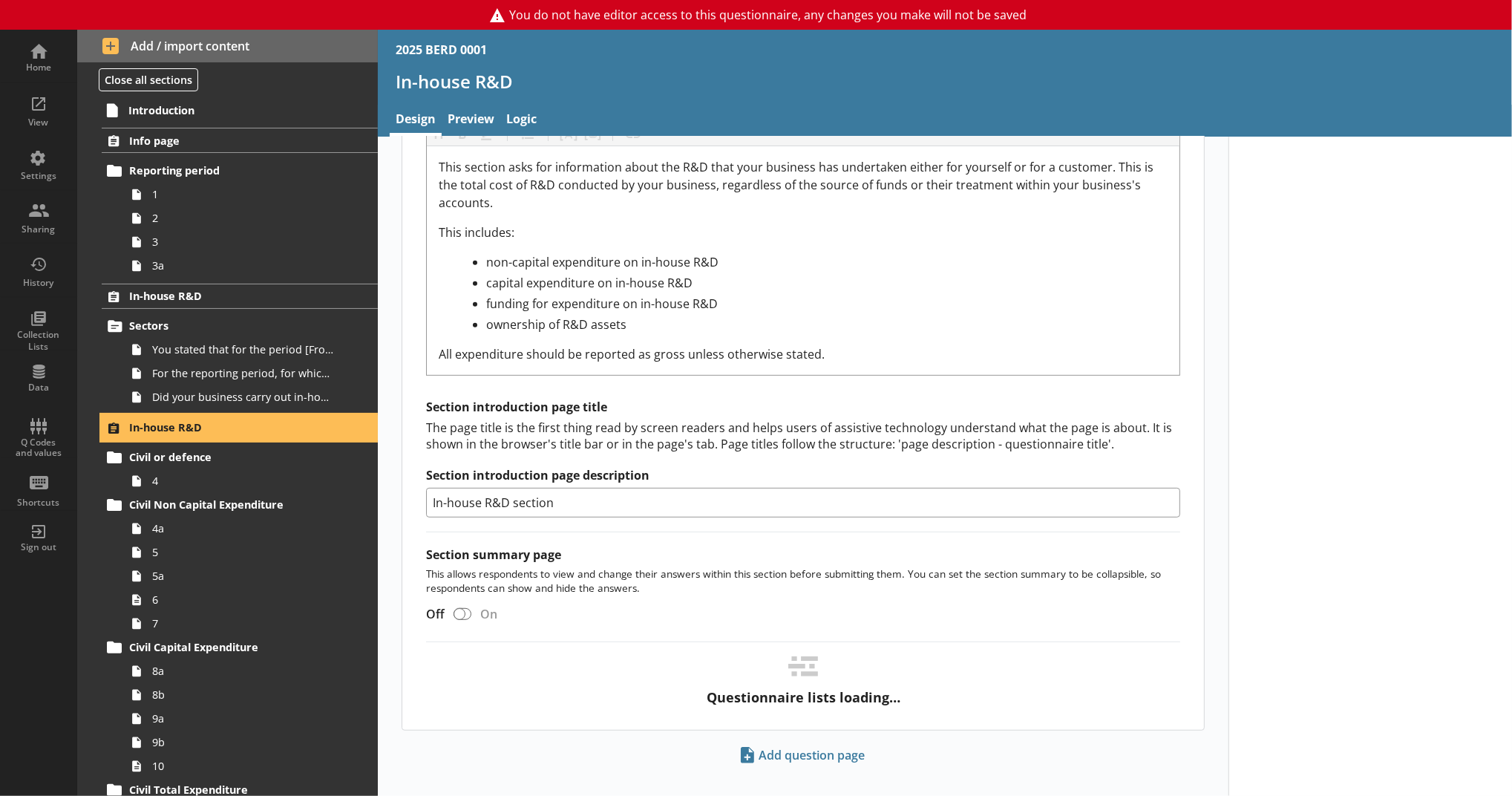
select select "ed5aa05f-910f-4662-9fcf-e405abfe6d58"
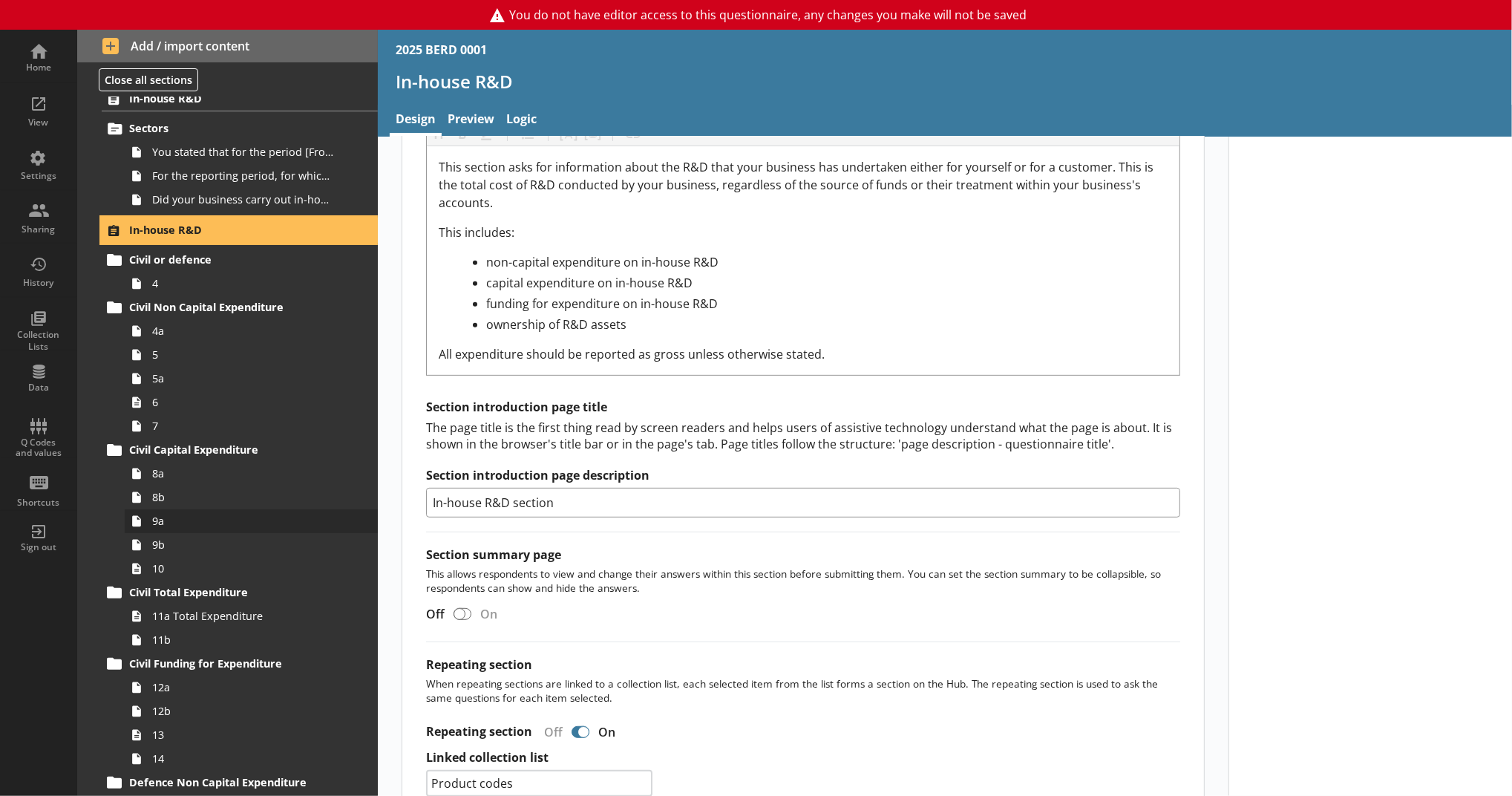
scroll to position [495, 0]
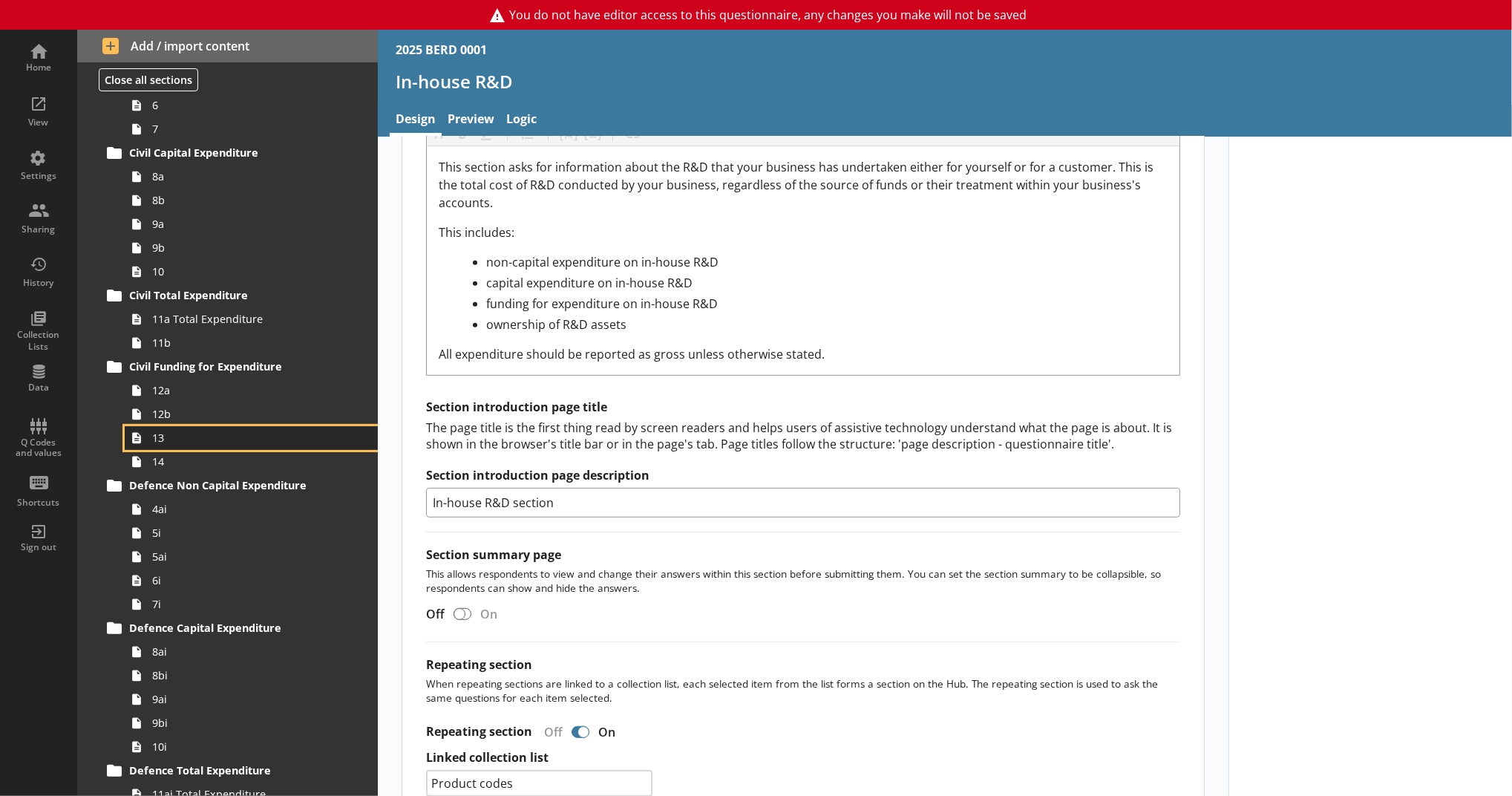
click at [202, 433] on span "13" at bounding box center [243, 437] width 182 height 15
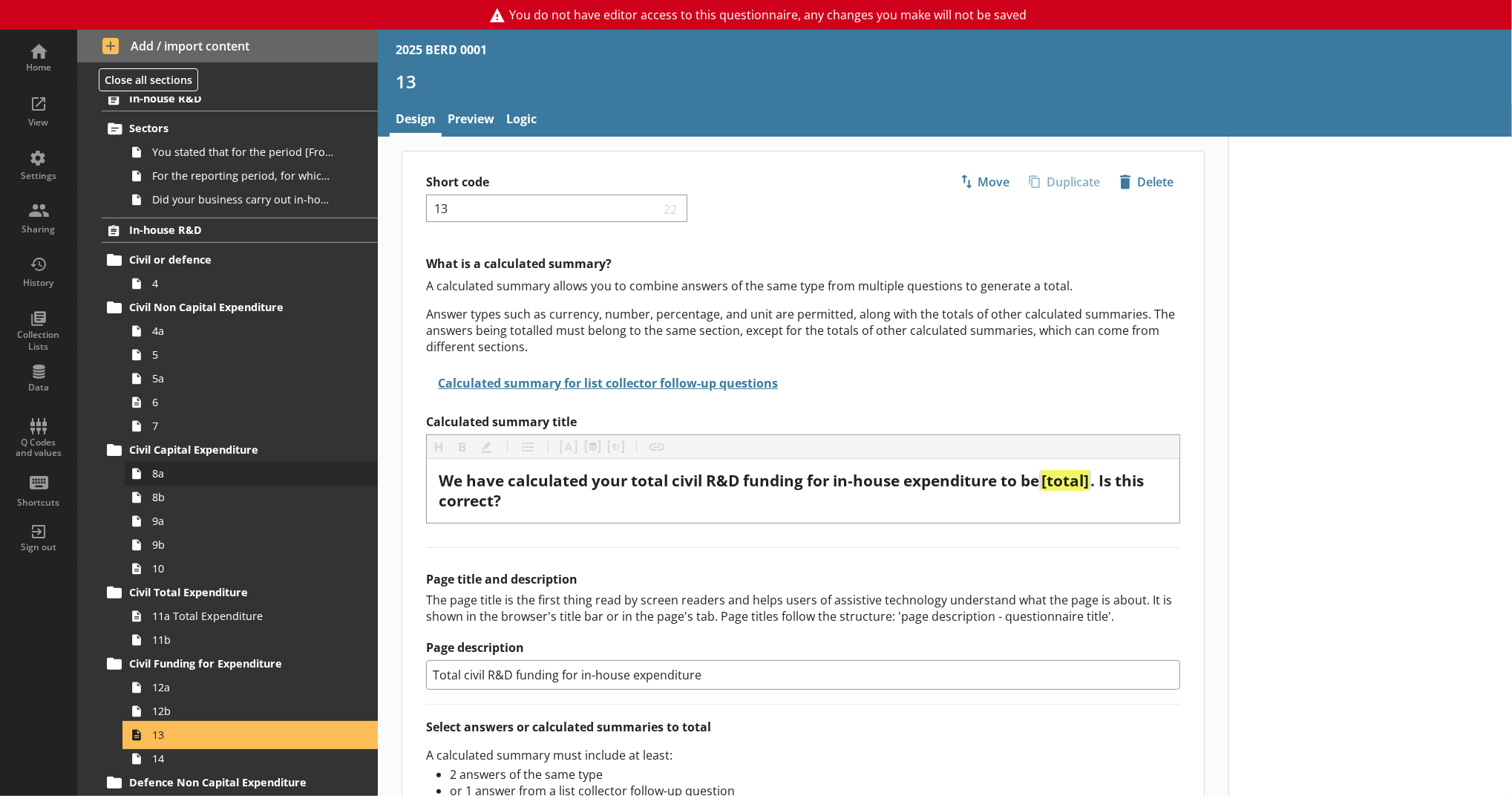
scroll to position [197, 0]
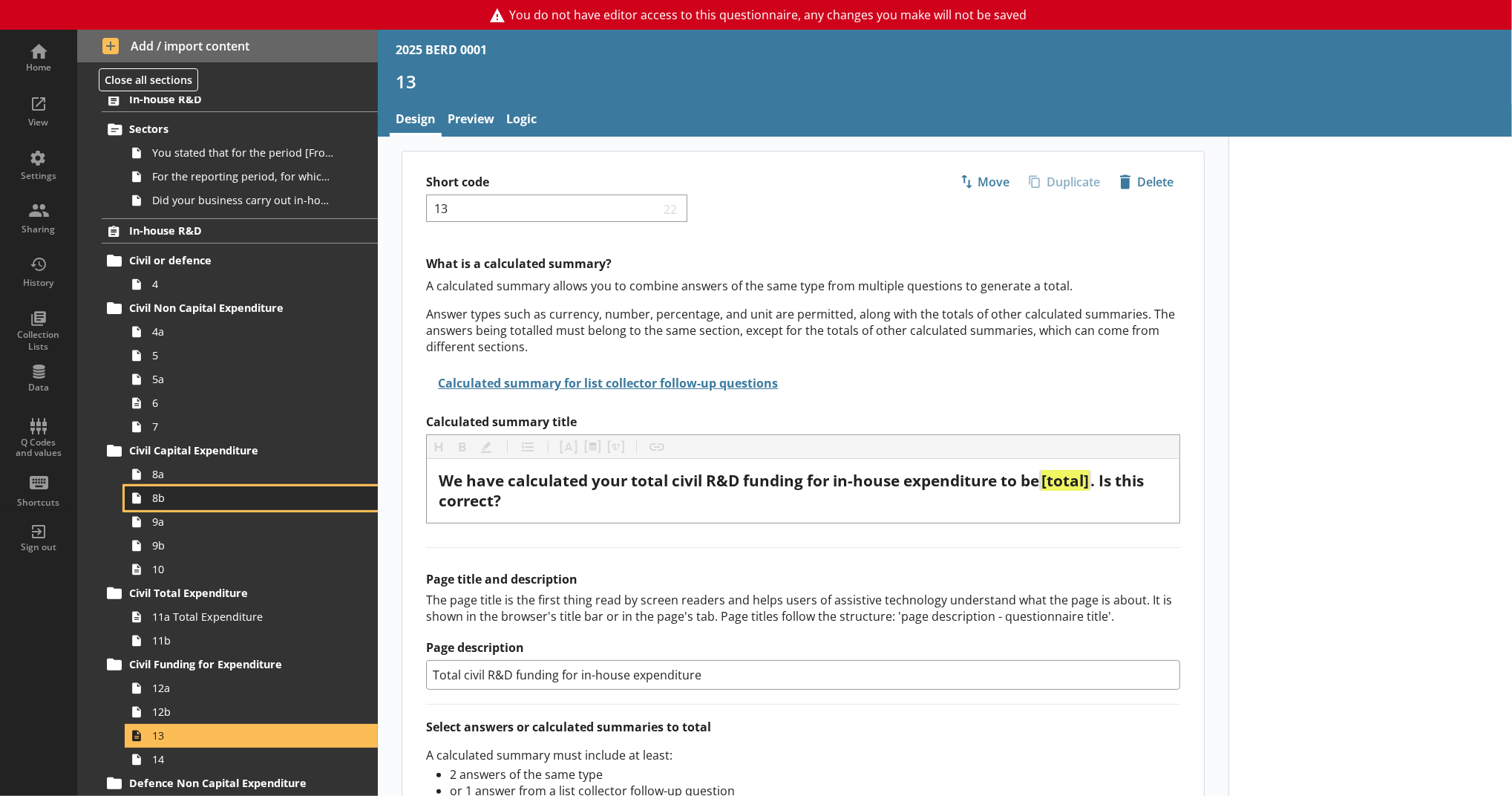
click at [203, 499] on span "8b" at bounding box center [243, 498] width 182 height 15
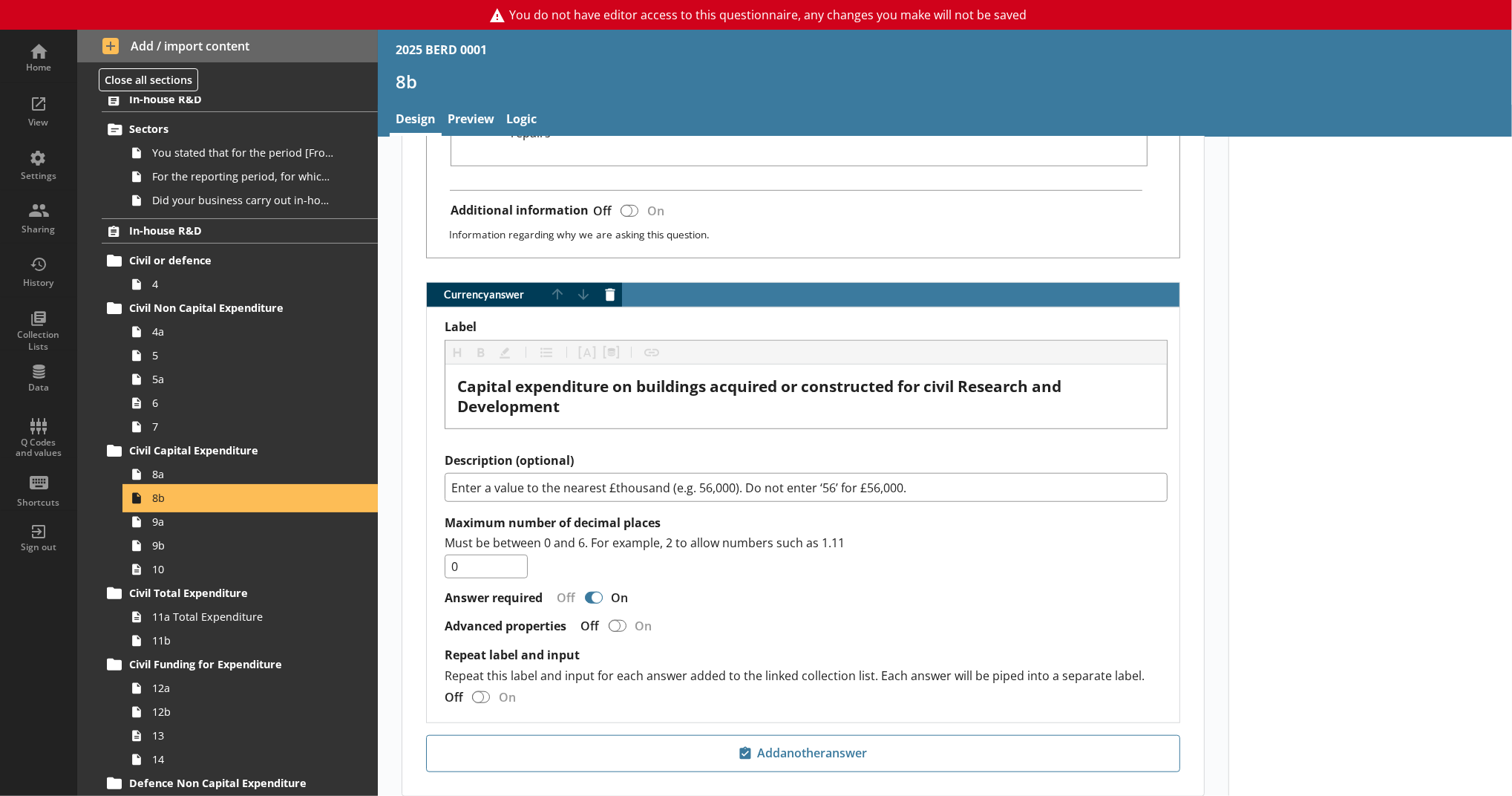
scroll to position [908, 0]
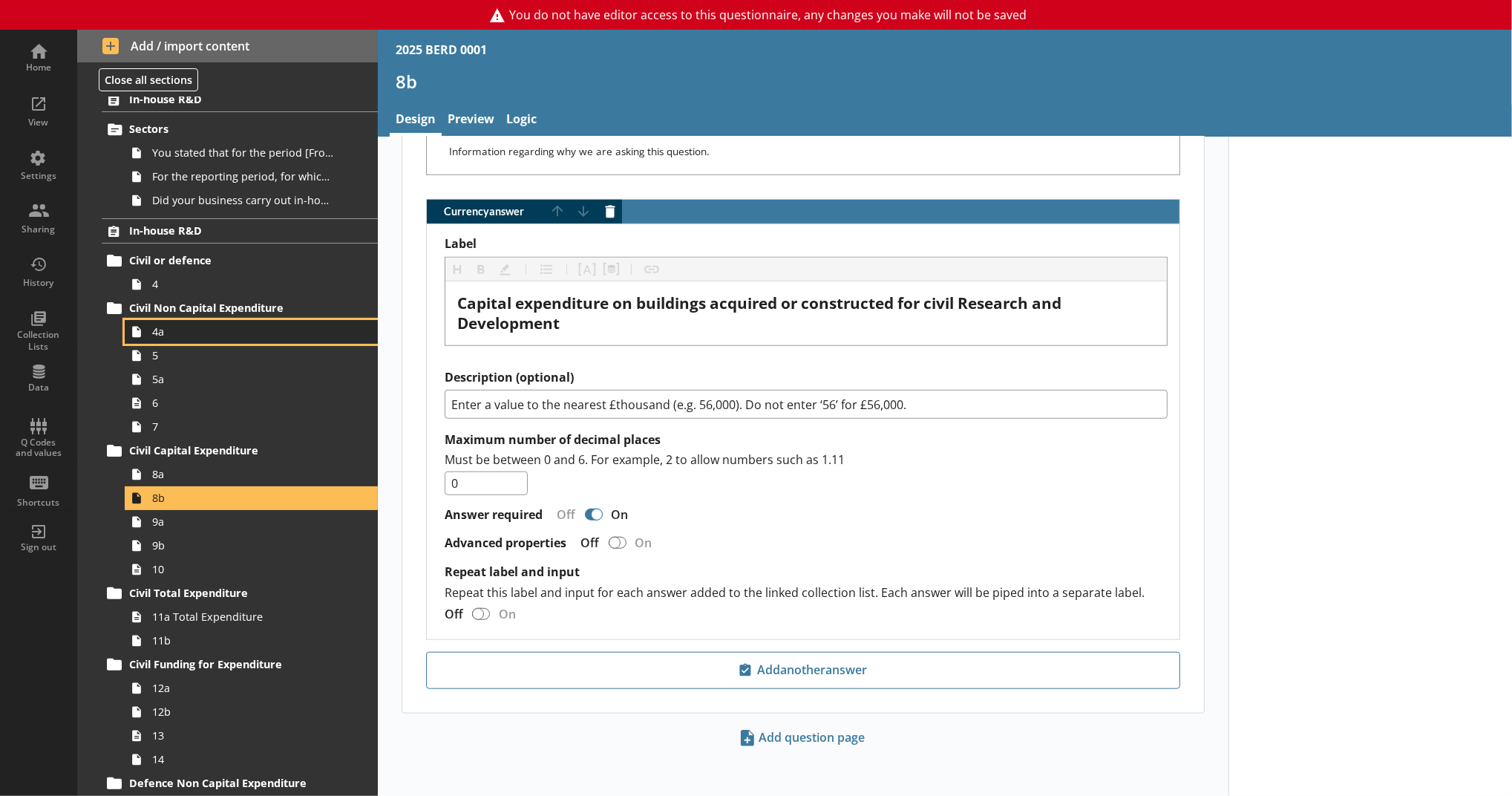
click at [188, 341] on link "4a" at bounding box center [251, 331] width 253 height 23
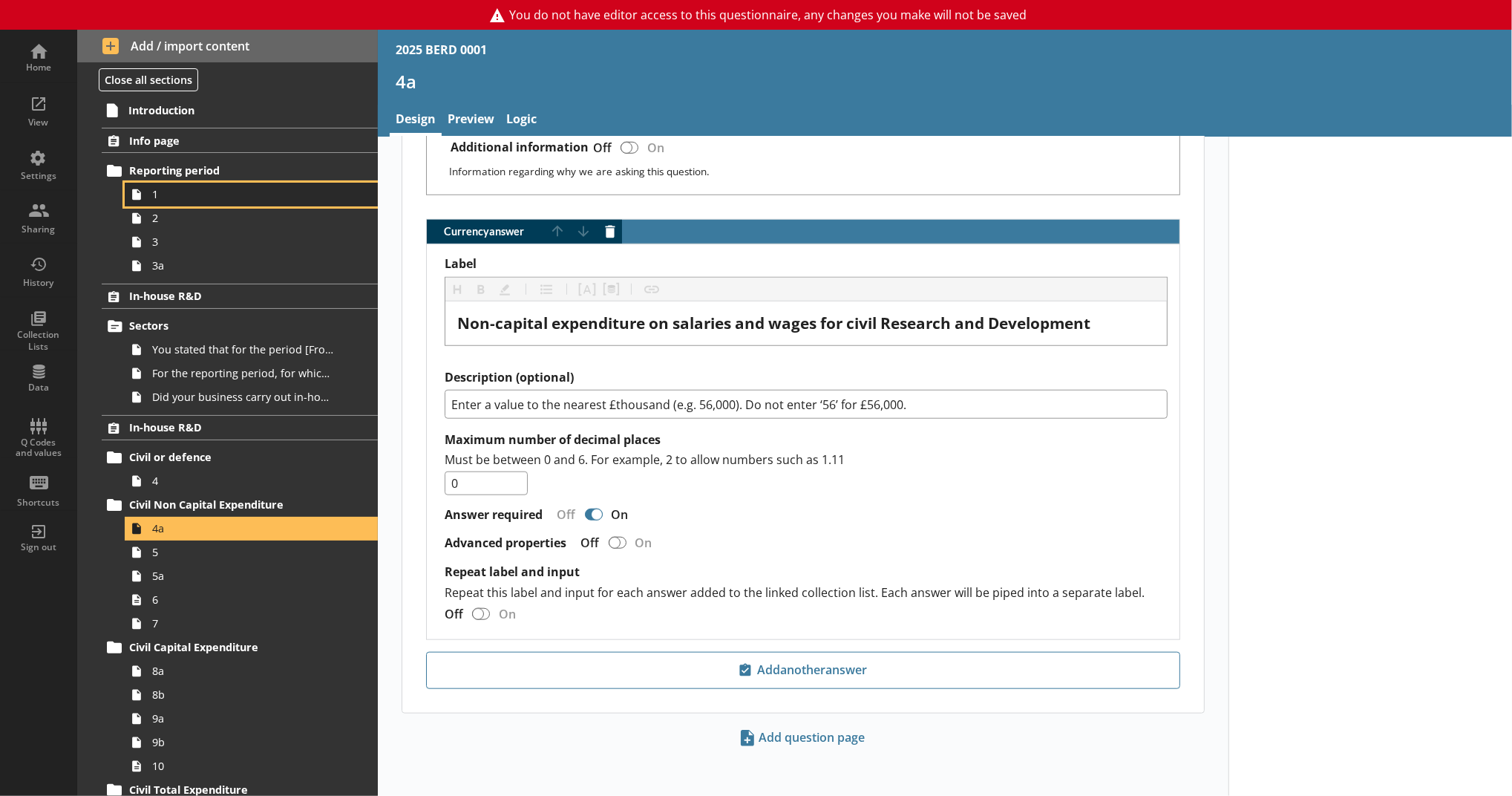
click at [228, 198] on span "1" at bounding box center [243, 194] width 182 height 15
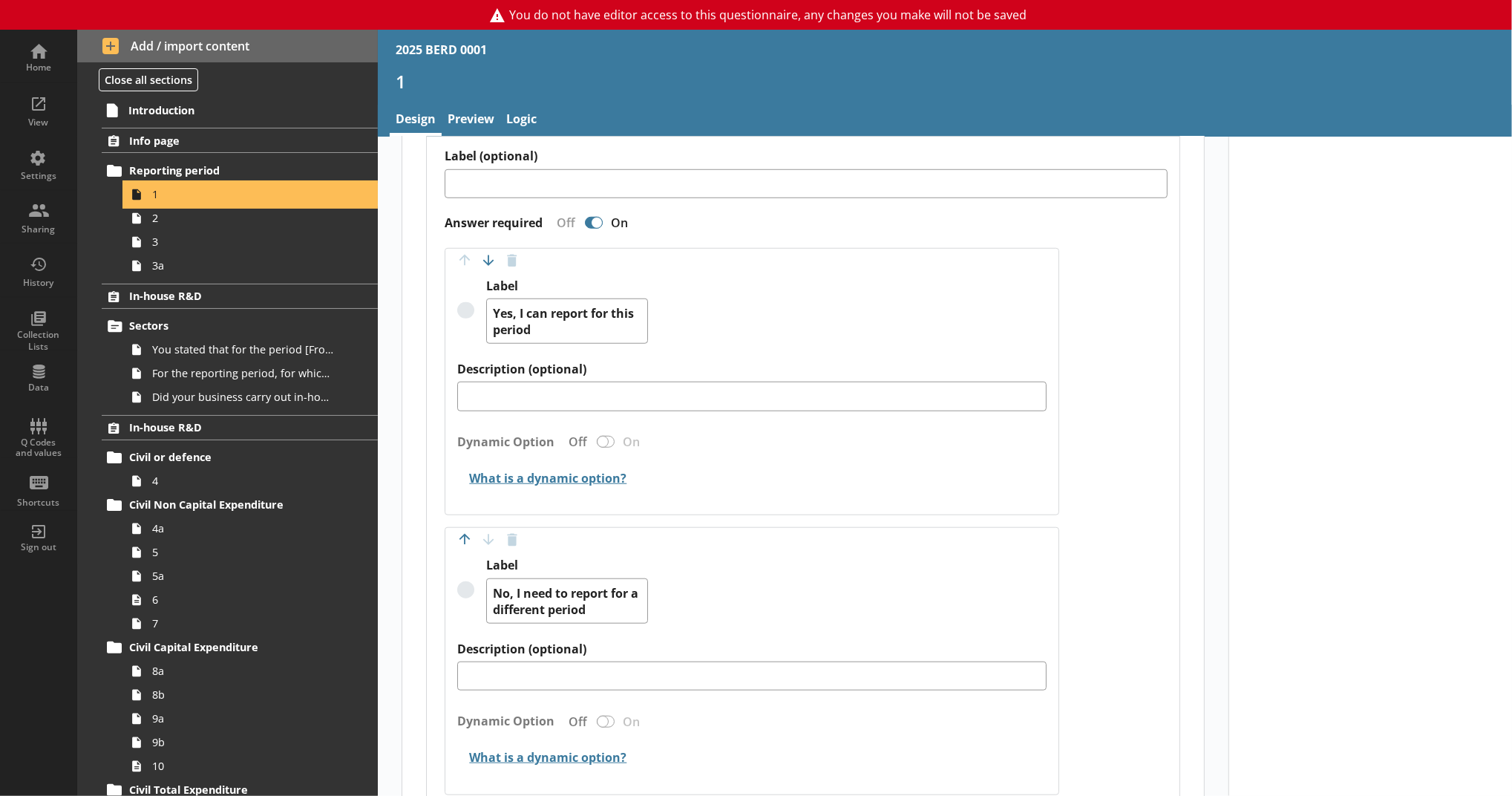
scroll to position [825, 0]
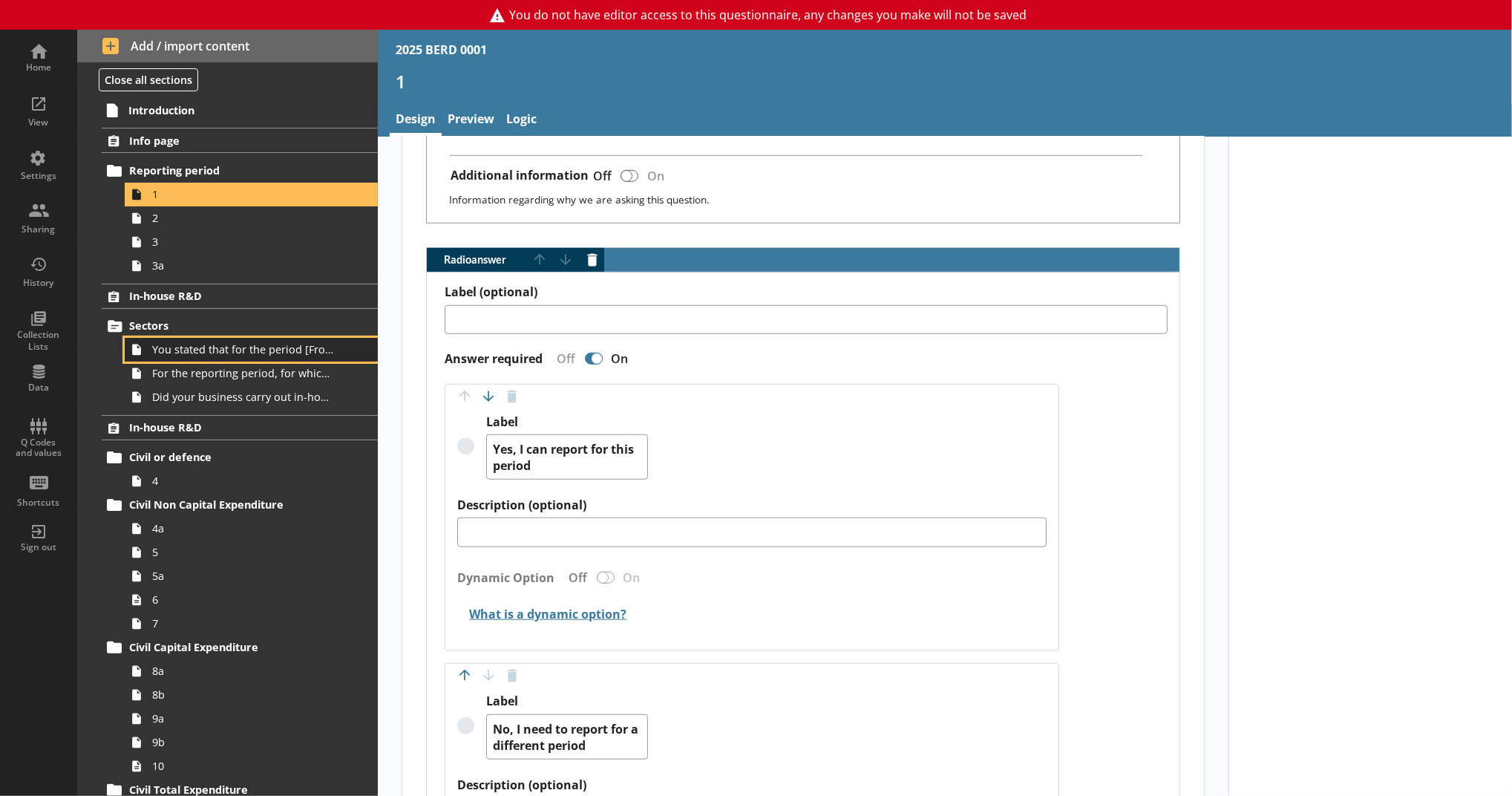
click at [269, 359] on link "You stated that for the period [From] to [To], [Ru Name] carried out in-house R…" at bounding box center [251, 349] width 253 height 23
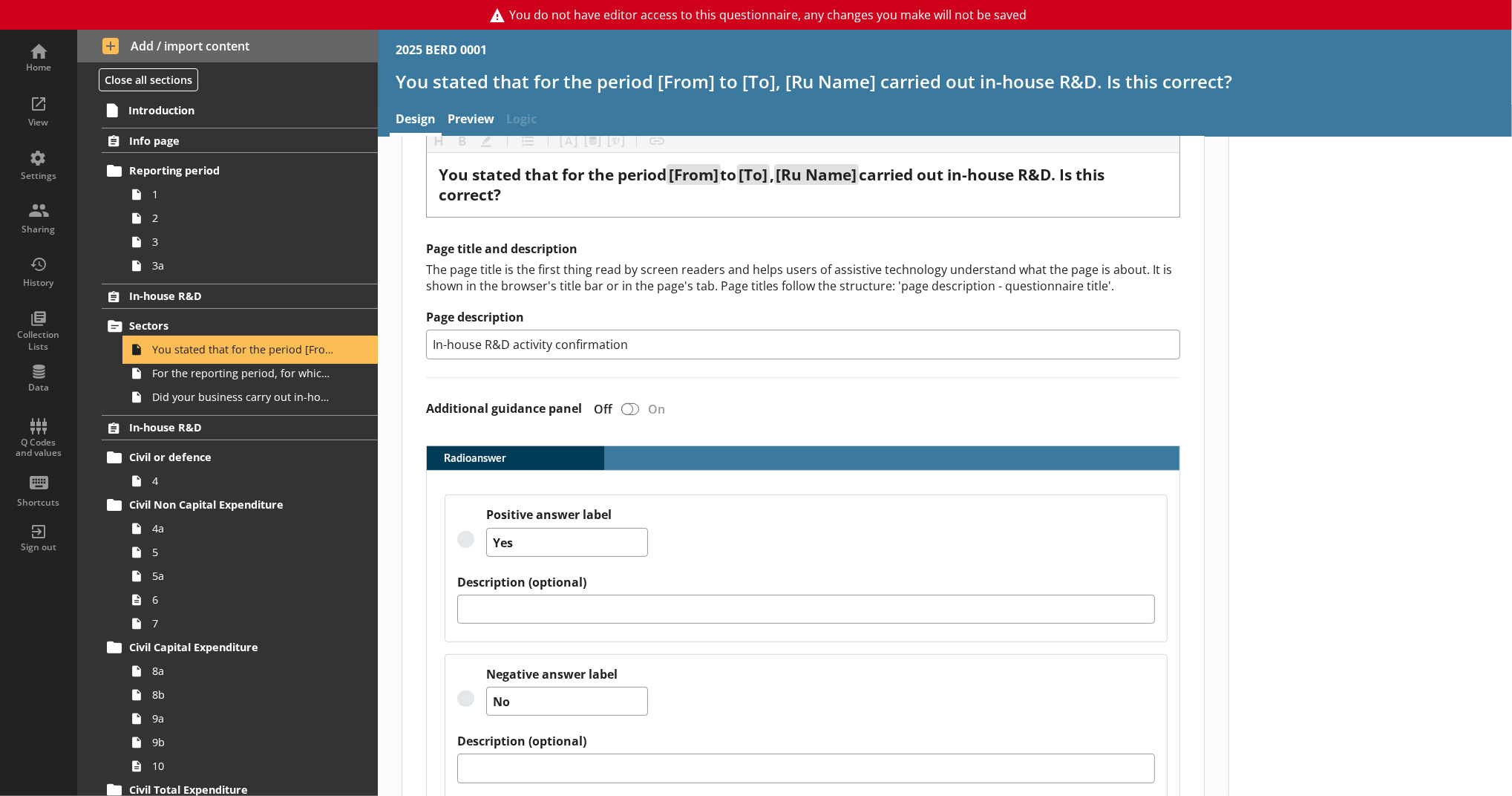
scroll to position [137, 0]
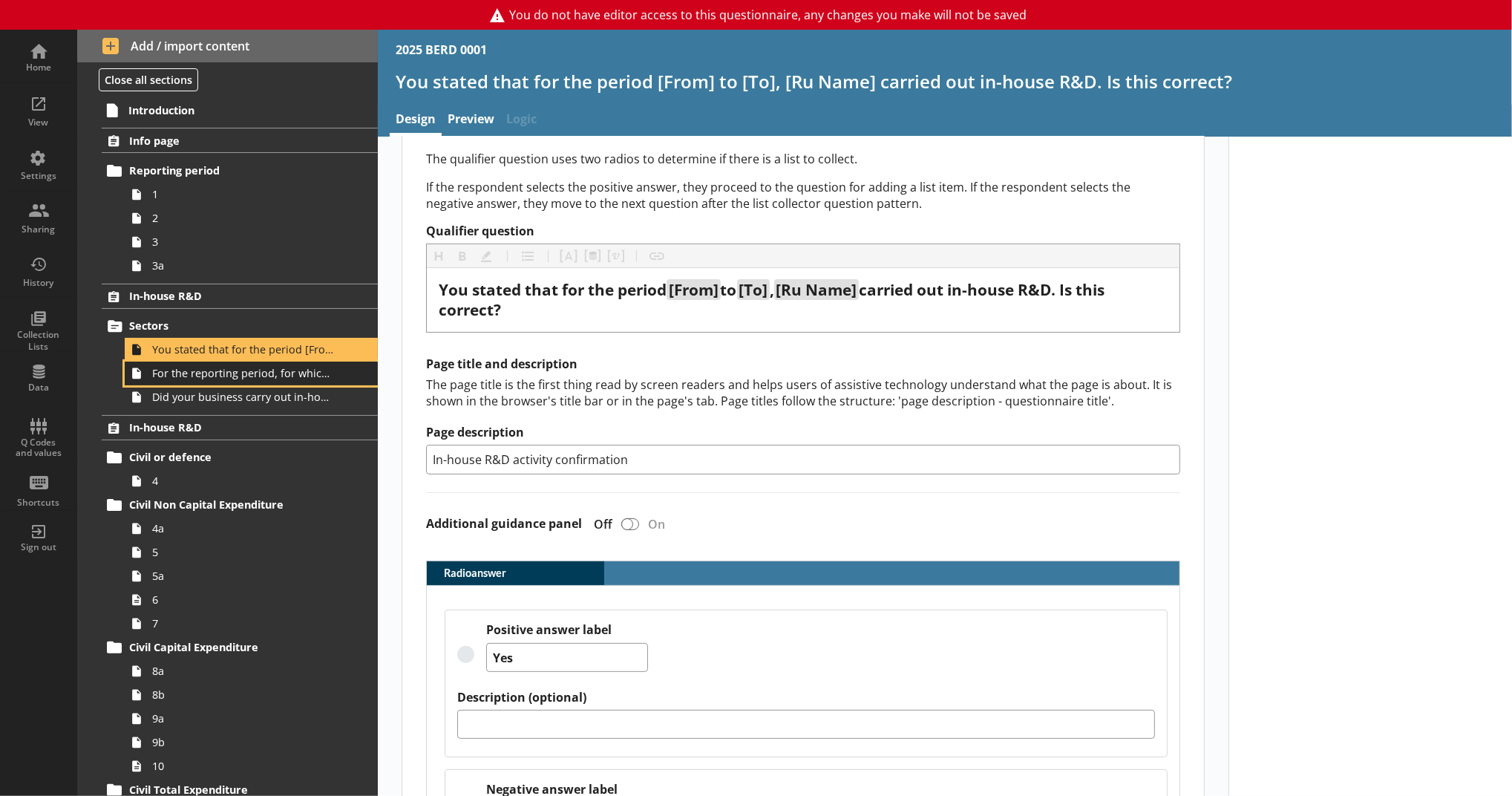
click at [252, 372] on span "For the reporting period, for which of the following product codes has your bus…" at bounding box center [243, 373] width 182 height 15
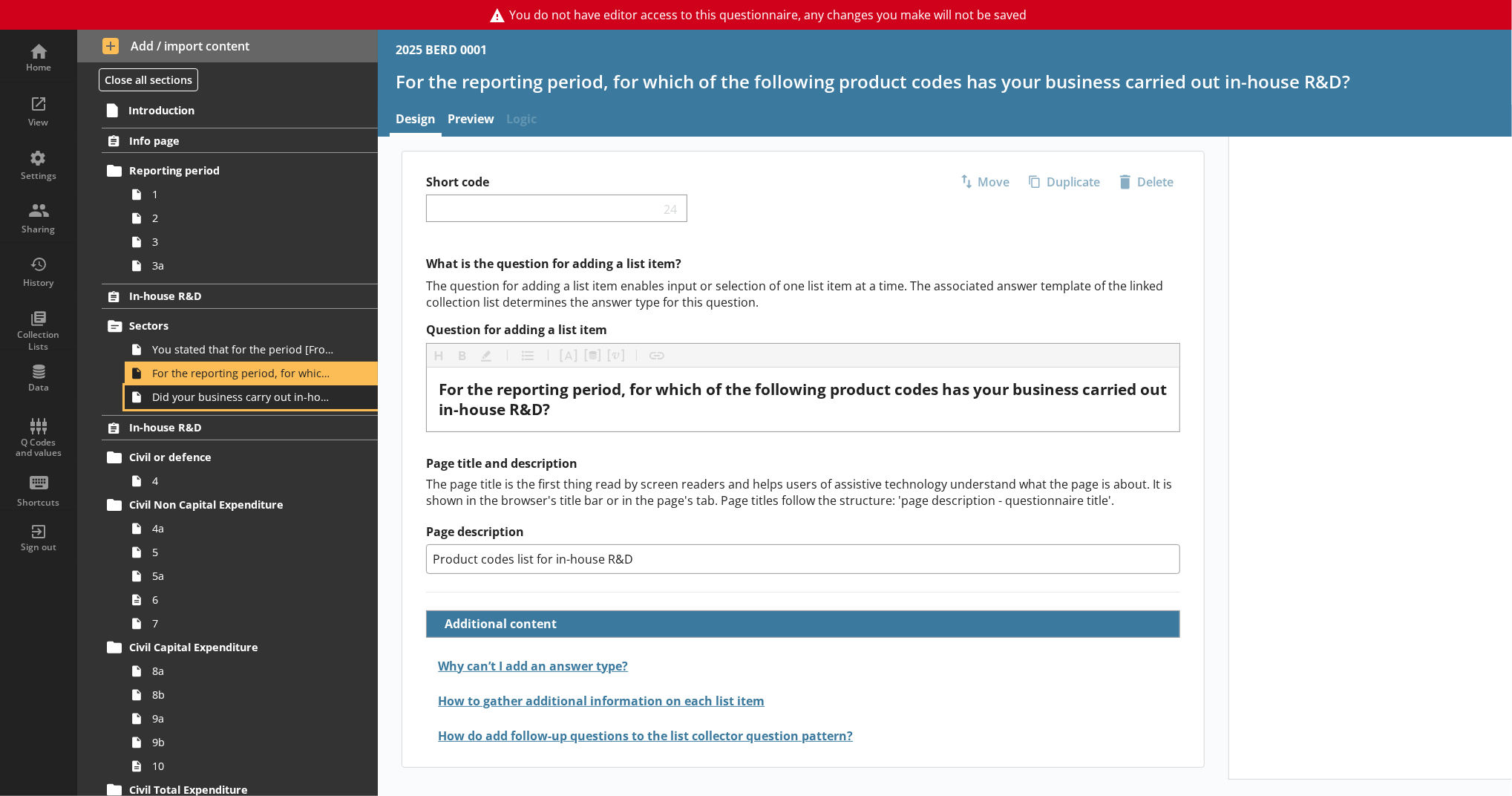
click at [270, 401] on span "Did your business carry out in-house R&D for any other product codes?" at bounding box center [243, 397] width 182 height 15
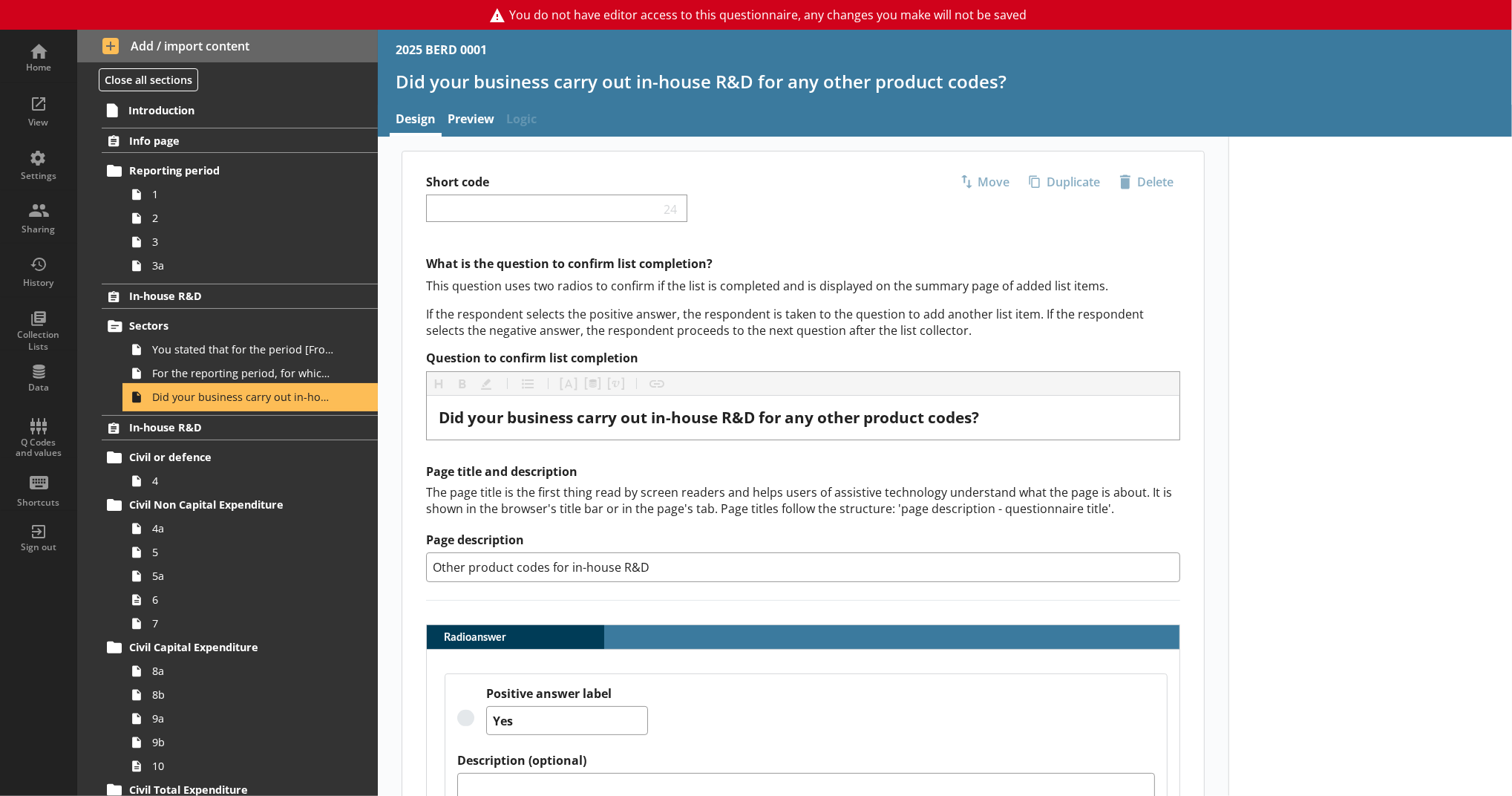
scroll to position [229, 0]
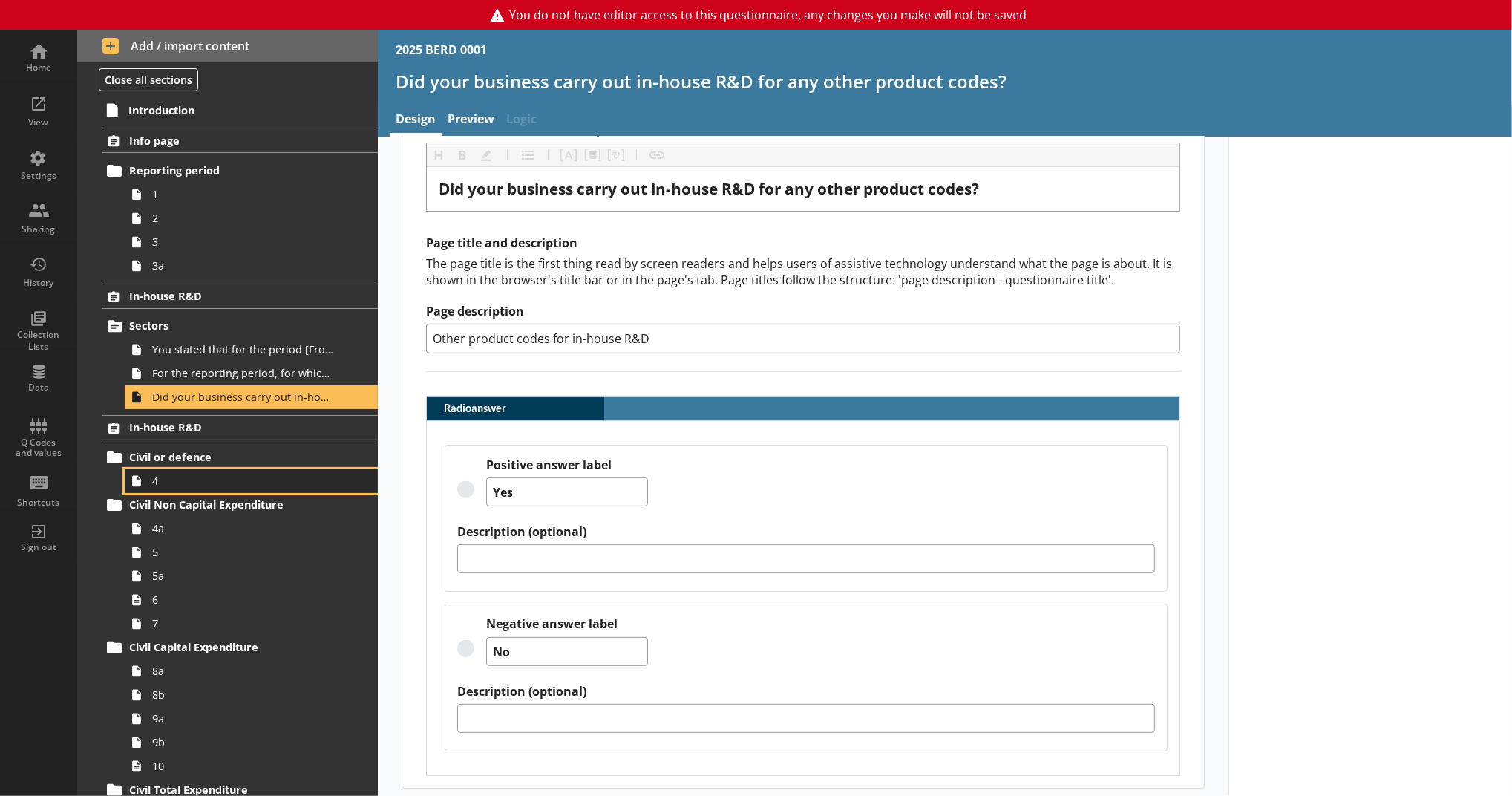
click at [183, 487] on span "4" at bounding box center [243, 481] width 182 height 15
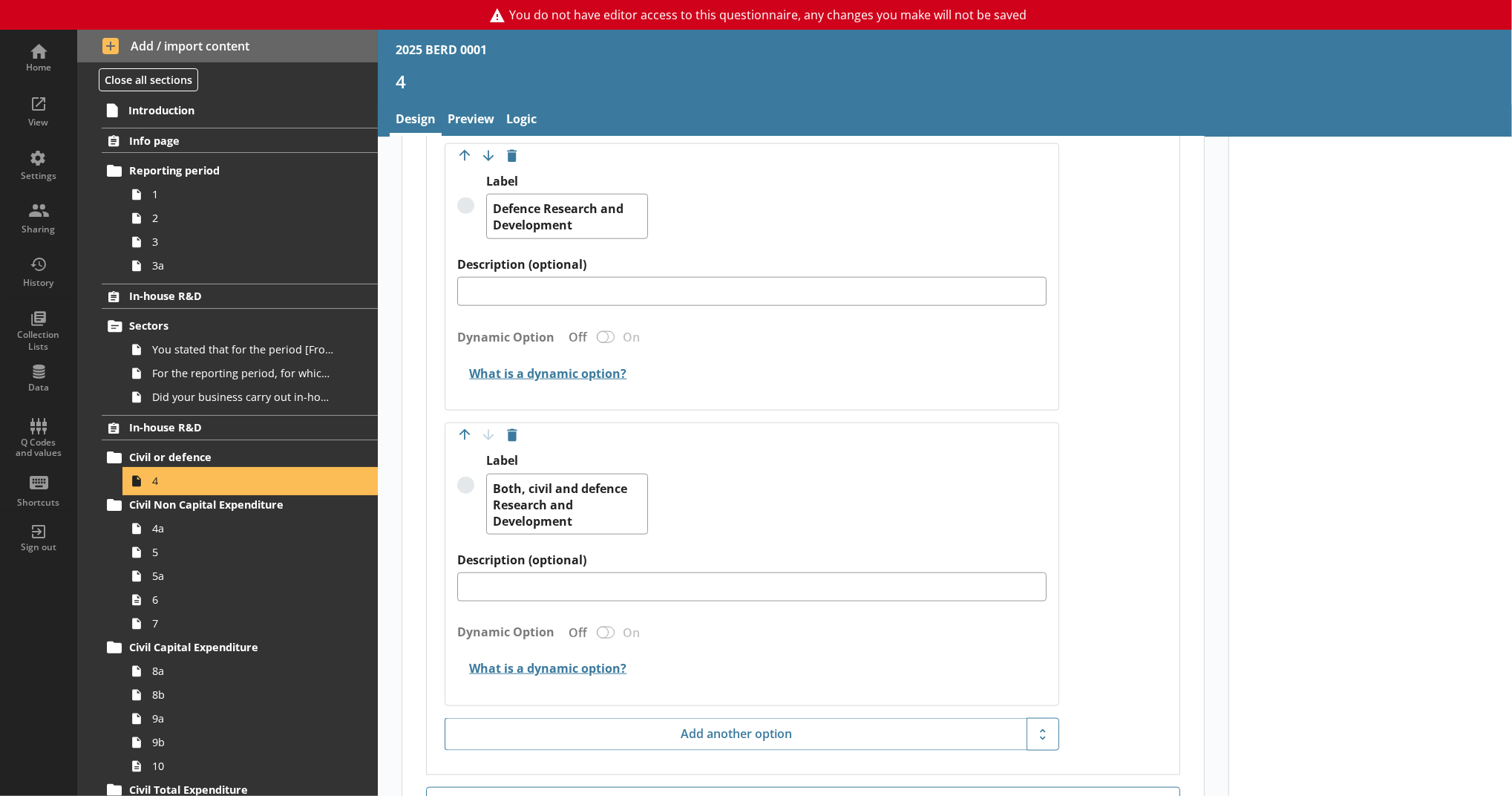
scroll to position [1418, 0]
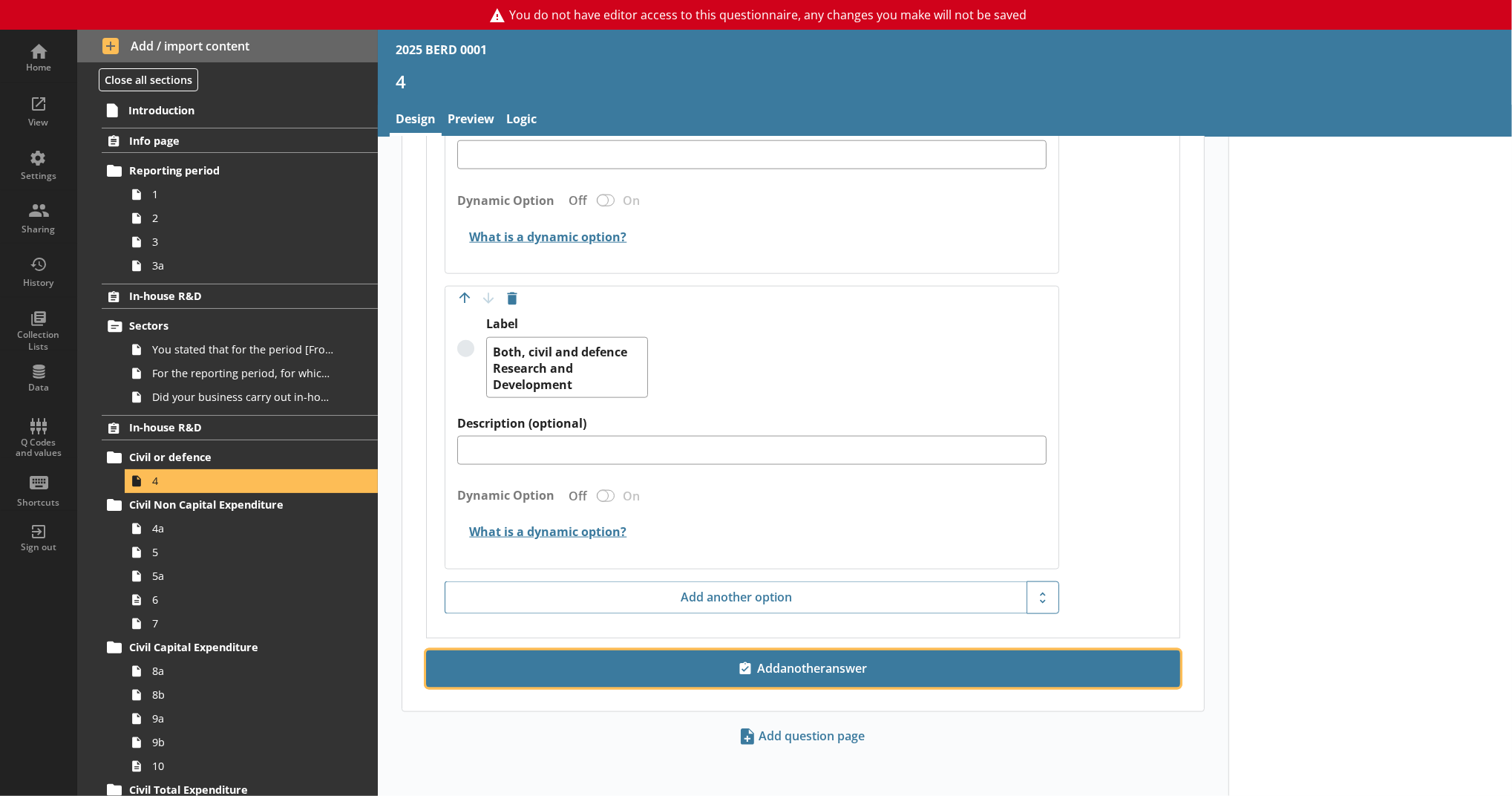
click at [747, 681] on button "Add another answer" at bounding box center [803, 669] width 754 height 37
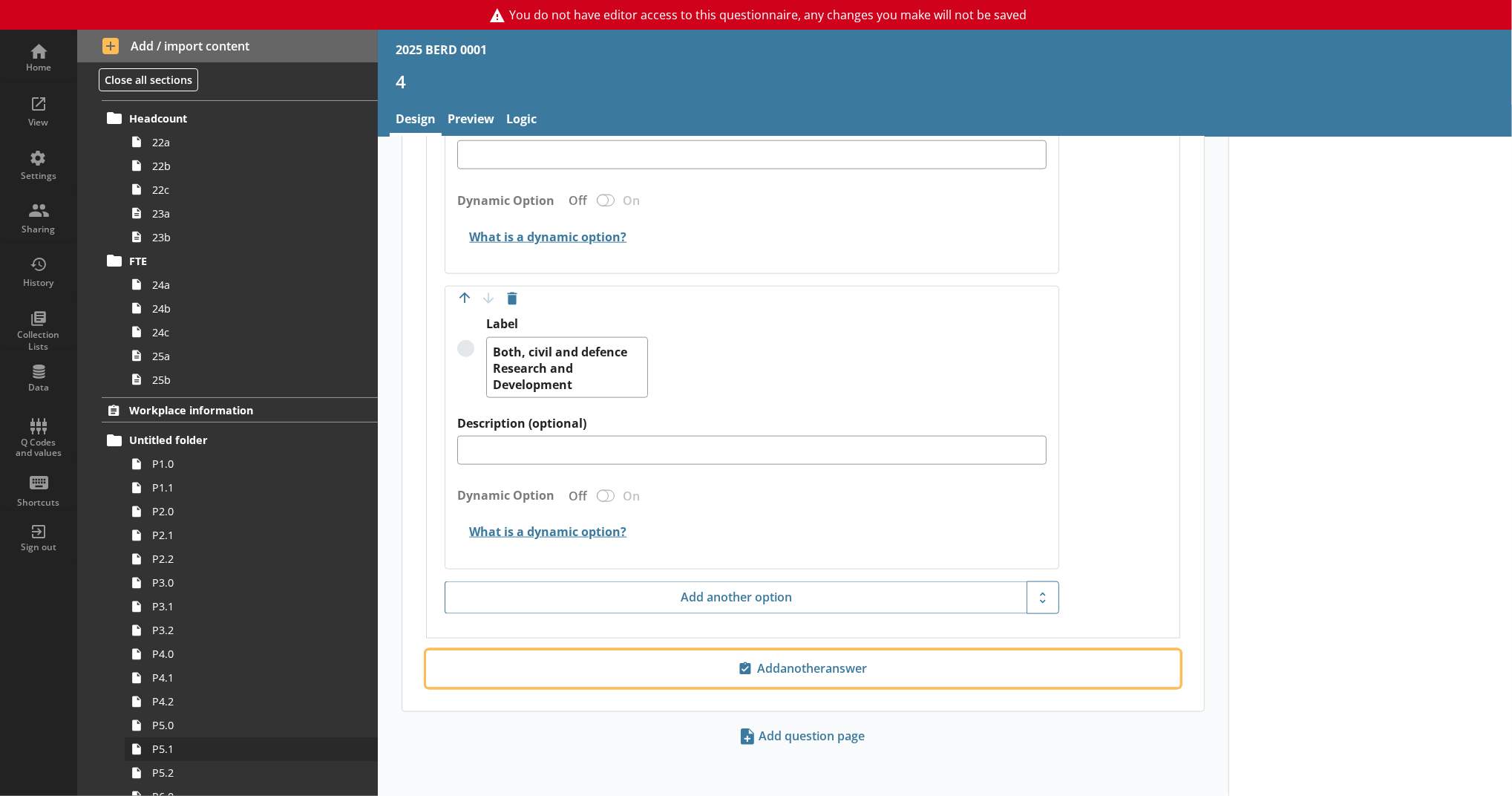
scroll to position [2144, 0]
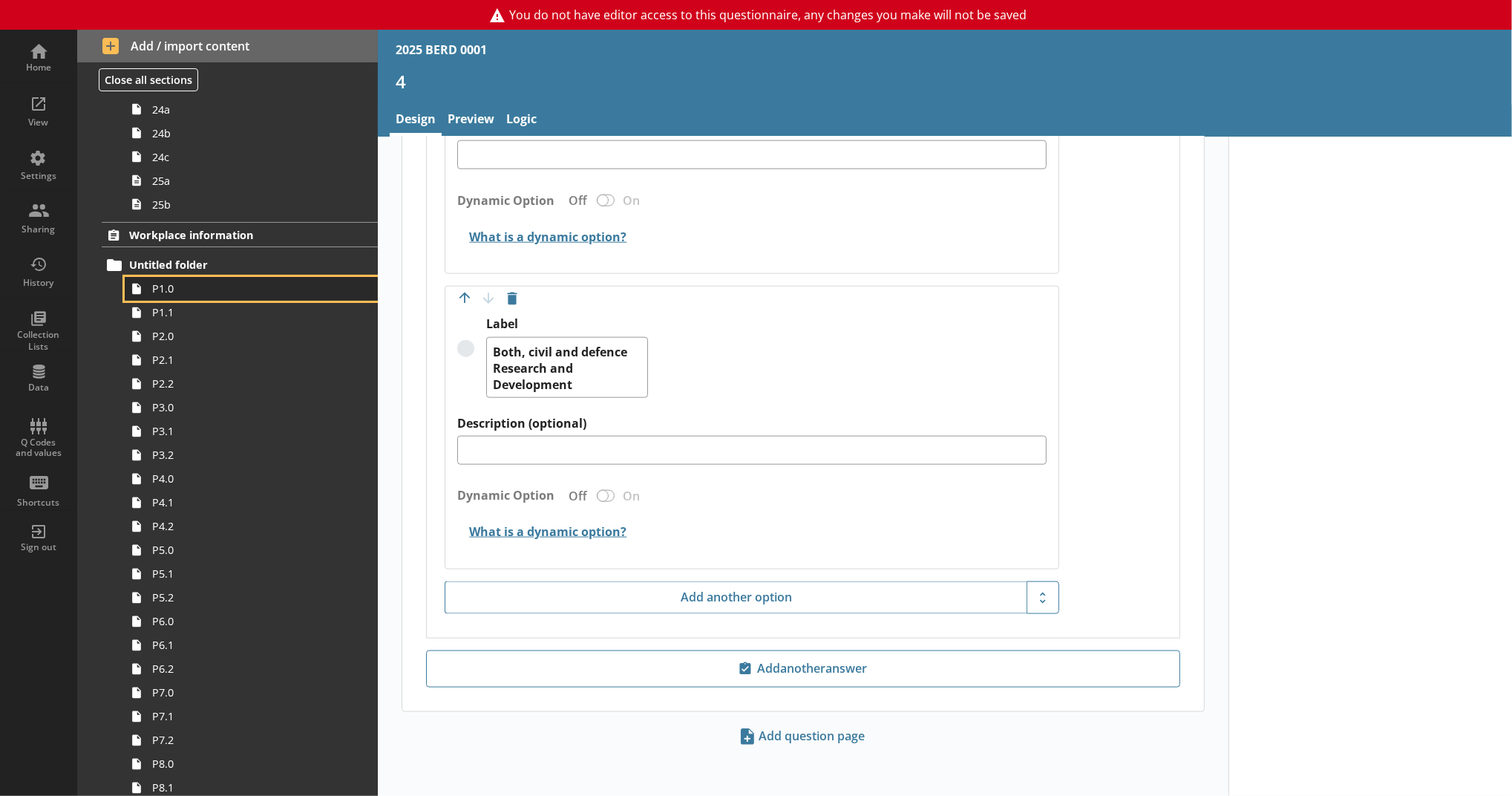
click at [198, 298] on link "P1.0" at bounding box center [251, 288] width 253 height 23
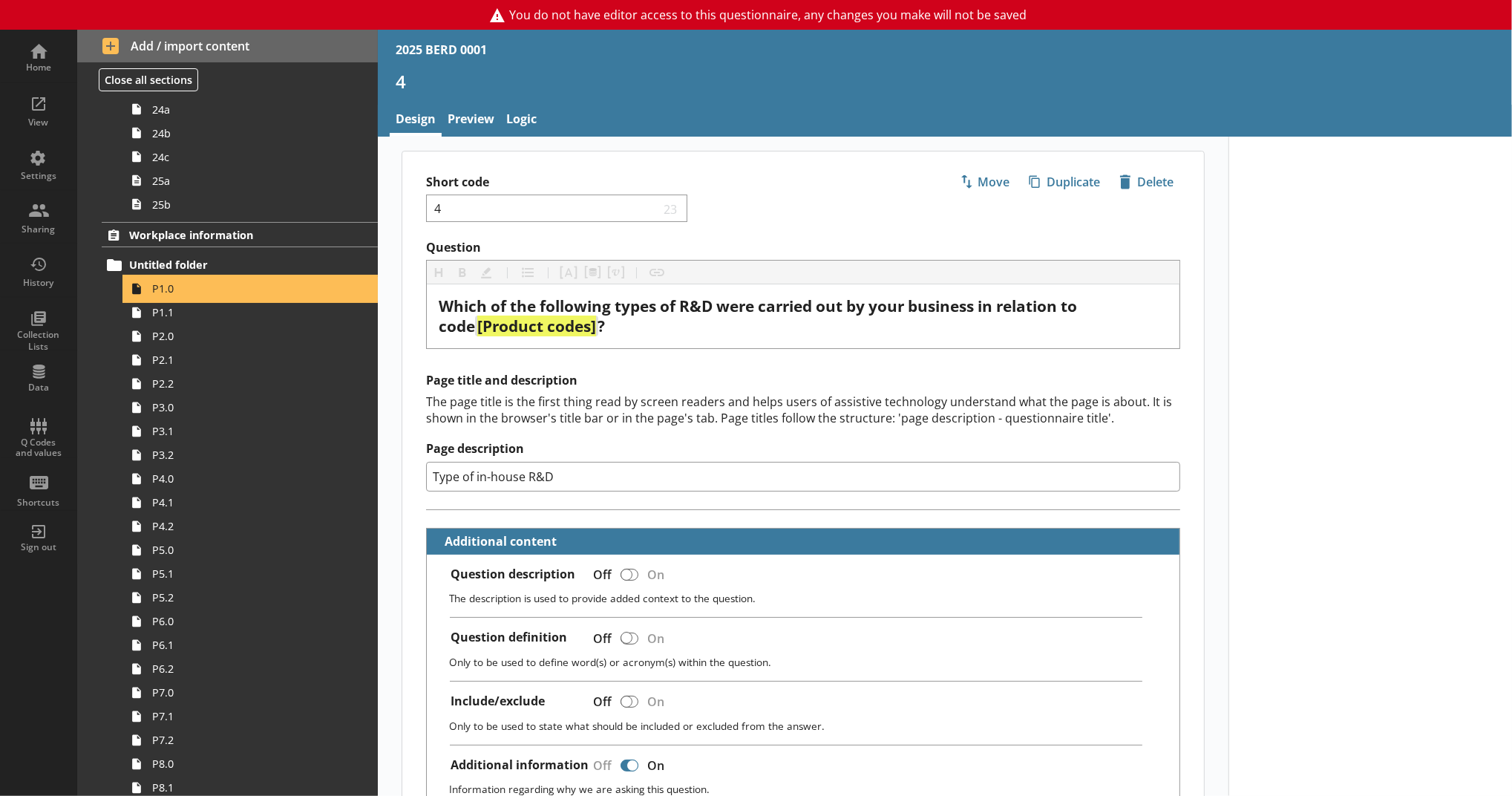
type textarea "x"
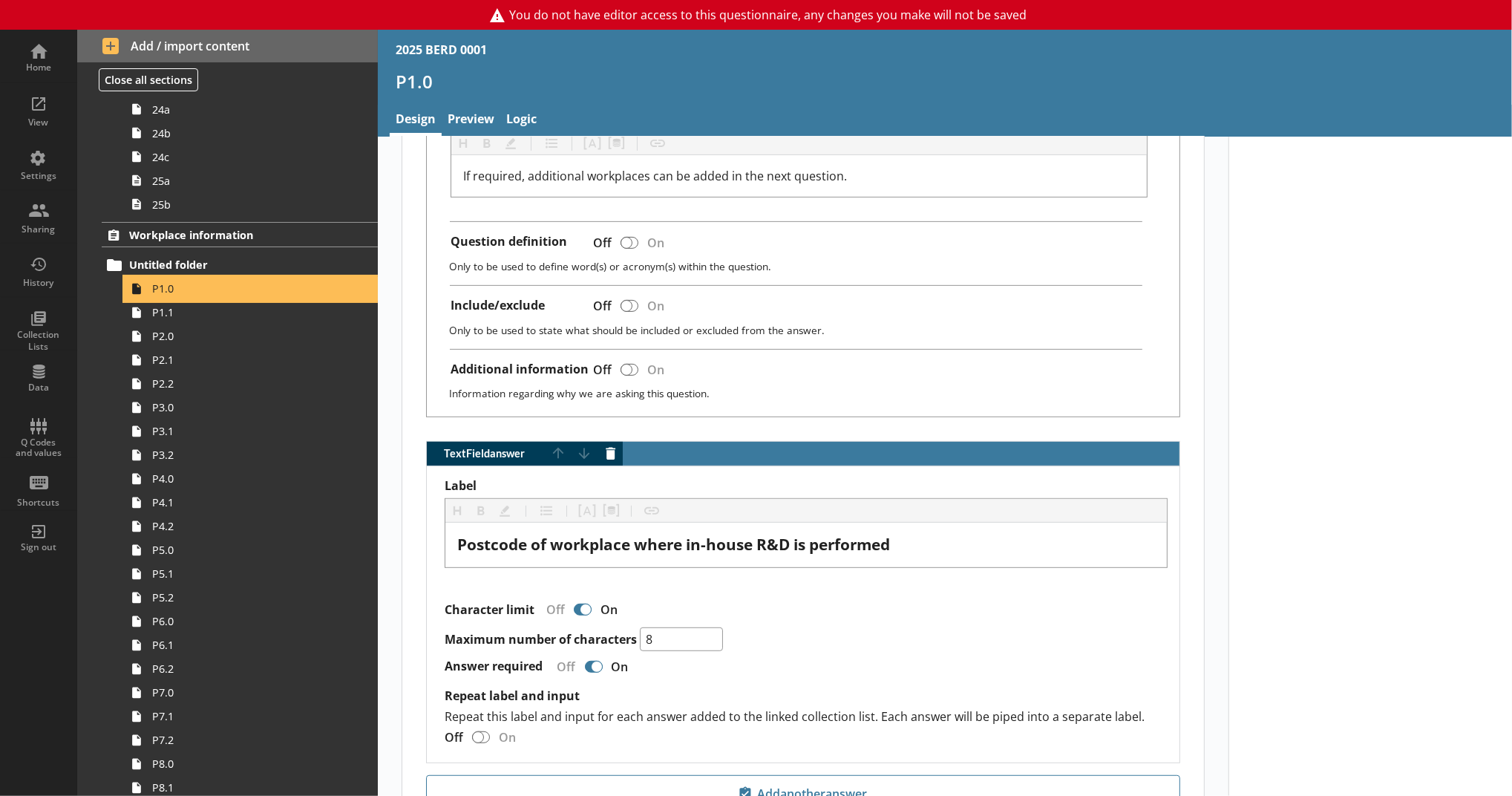
scroll to position [582, 0]
